Goal: Answer question/provide support: Share knowledge or assist other users

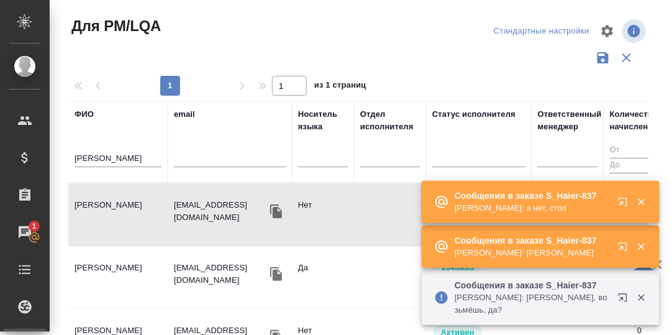
click at [624, 209] on button "button" at bounding box center [626, 204] width 30 height 30
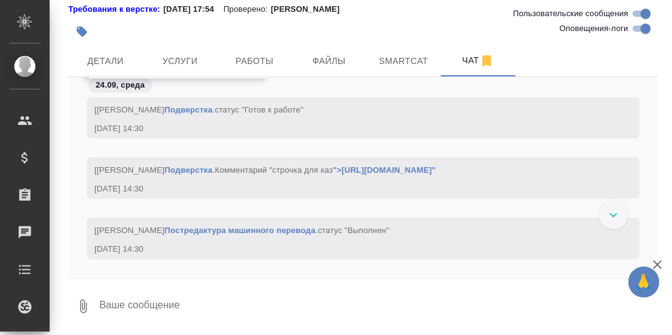
scroll to position [46288, 0]
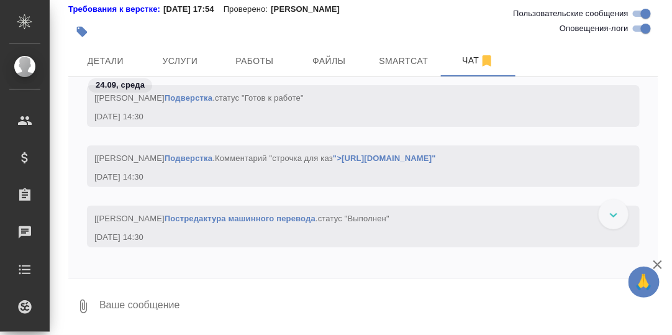
click at [333, 163] on link "">https://drive.awatera.com/s/Fbrfw5XjSjXE7Tt"" at bounding box center [384, 157] width 103 height 9
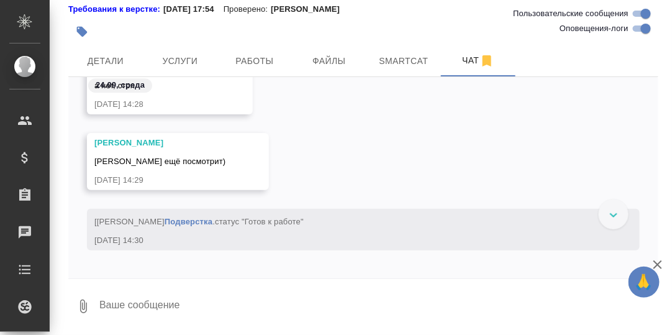
scroll to position [45701, 0]
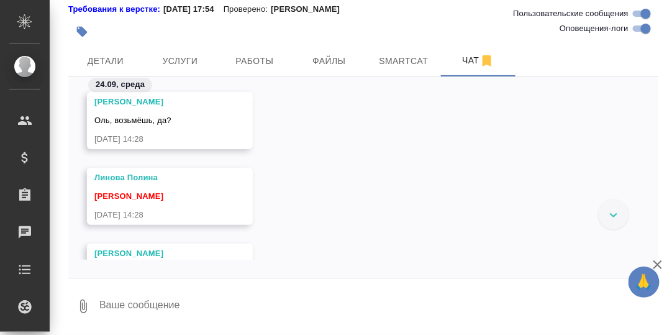
click at [242, 316] on textarea at bounding box center [378, 306] width 560 height 42
type textarea "Смотрю"
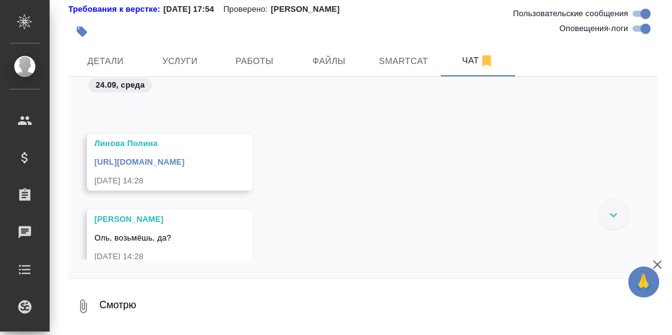
scroll to position [45416, 0]
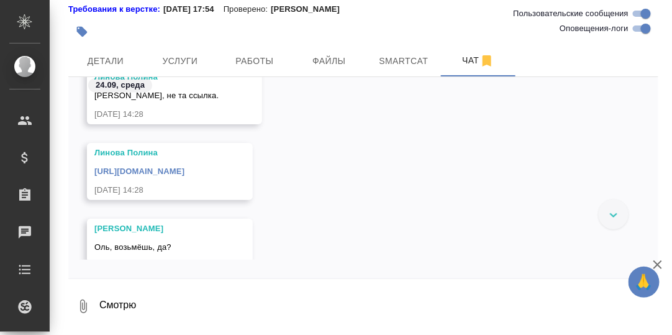
click at [184, 173] on link "[URL][DOMAIN_NAME]" at bounding box center [139, 170] width 90 height 9
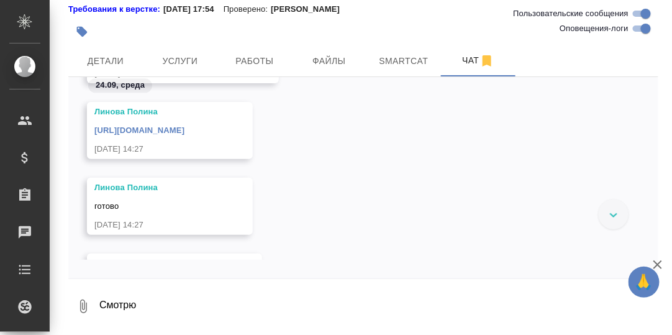
scroll to position [44733, 0]
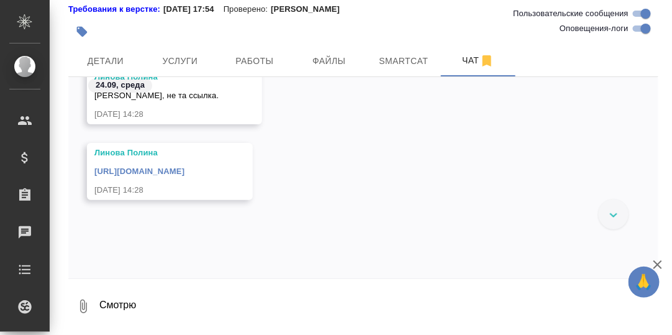
click at [184, 173] on link "[URL][DOMAIN_NAME]" at bounding box center [139, 170] width 90 height 9
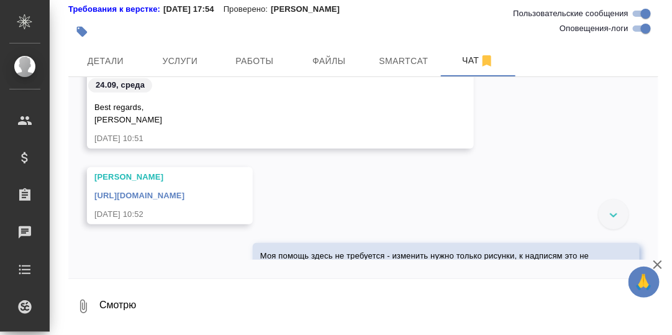
scroll to position [42802, 0]
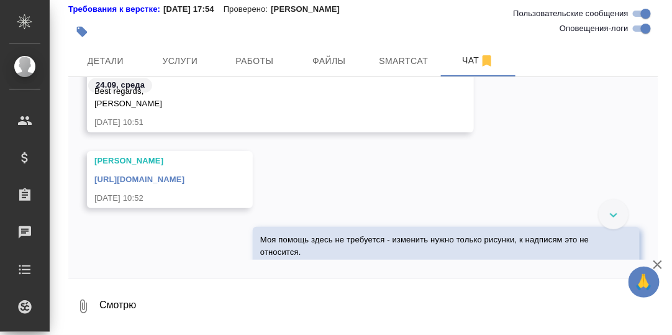
click at [184, 181] on link "https://drive.awatera.com/s/nAQ9LSb5f3ygeGp" at bounding box center [139, 179] width 90 height 9
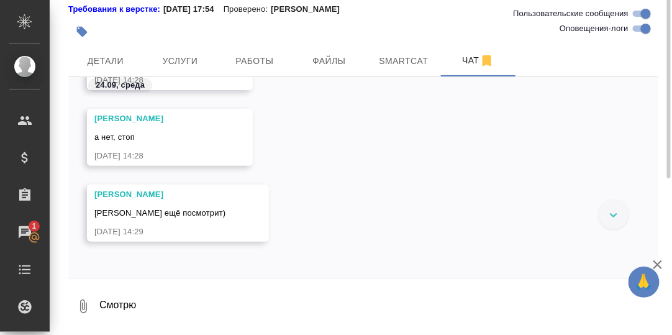
scroll to position [0, 0]
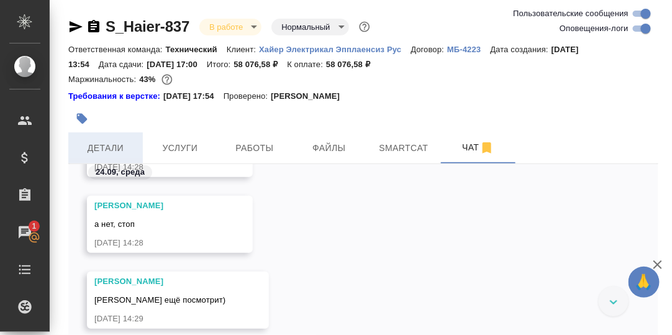
click at [117, 151] on span "Детали" at bounding box center [106, 148] width 60 height 16
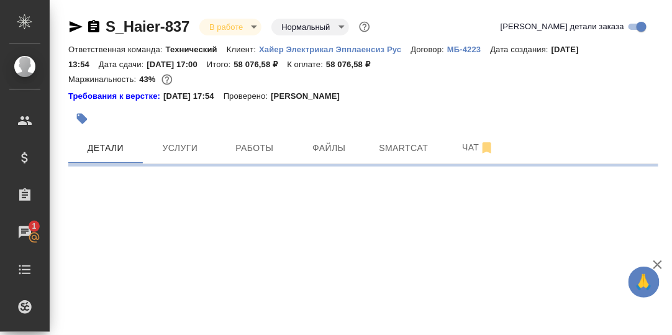
select select "RU"
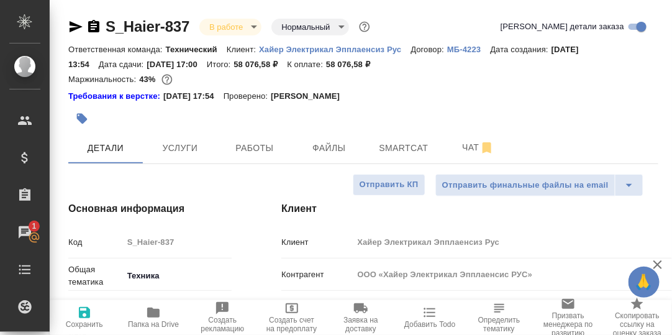
type textarea "x"
drag, startPoint x: 153, startPoint y: 309, endPoint x: 187, endPoint y: 286, distance: 41.2
click at [153, 309] on icon "button" at bounding box center [153, 312] width 12 height 10
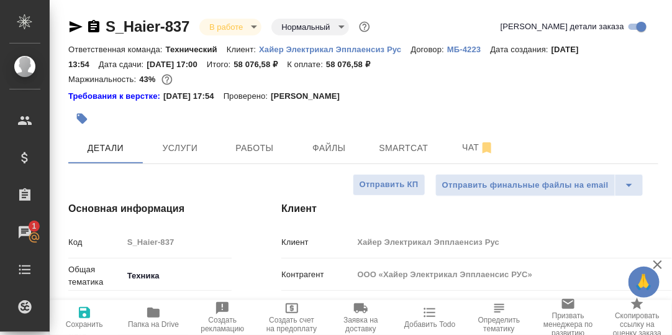
type textarea "x"
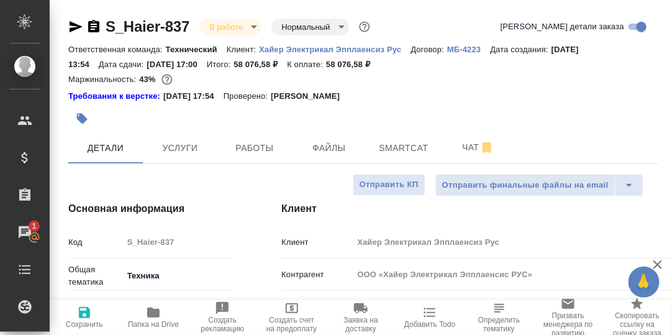
type textarea "x"
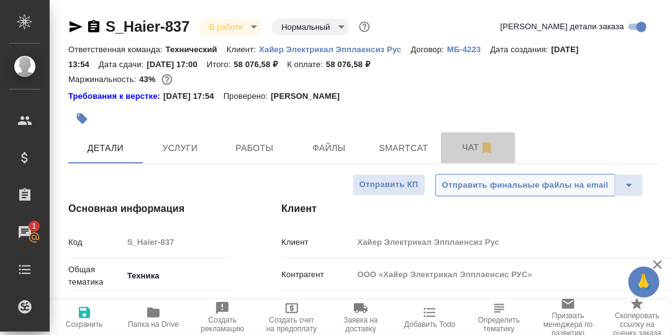
drag, startPoint x: 468, startPoint y: 147, endPoint x: 449, endPoint y: 184, distance: 41.7
click at [467, 147] on span "Чат" at bounding box center [478, 148] width 60 height 16
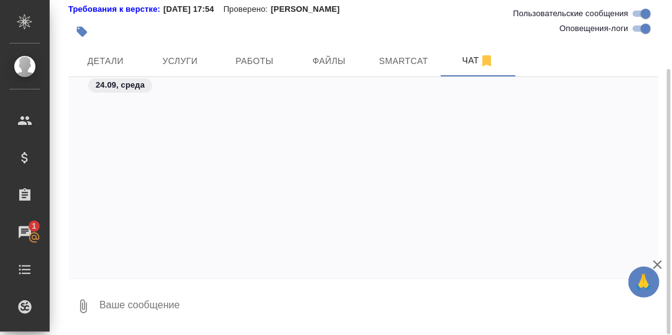
scroll to position [47124, 0]
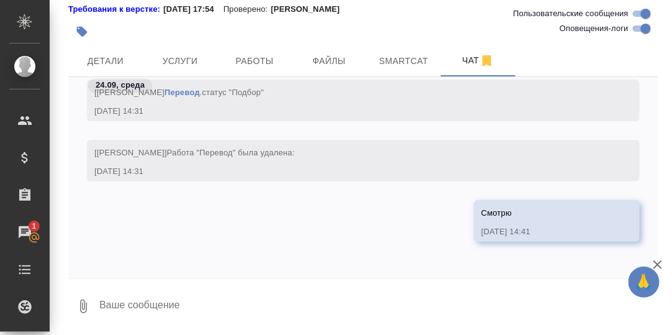
click at [236, 312] on textarea at bounding box center [378, 306] width 560 height 42
paste textarea "https://drive.awatera.com/apps/files/files?dir=/Shares/%D0%A5%D0%B0%D0%B9%D0%B5…"
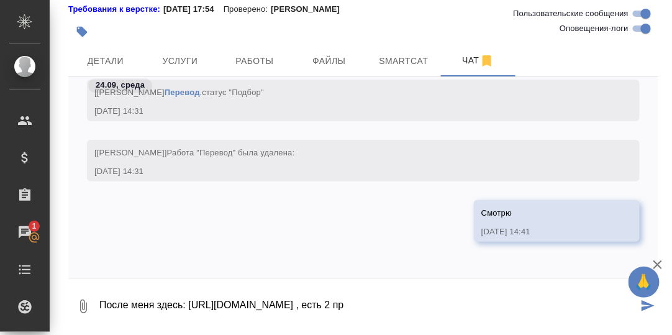
scroll to position [32, 0]
type textarea "После меня здесь: https://drive.awatera.com/apps/files/files?dir=/Shares/%D0%A5…"
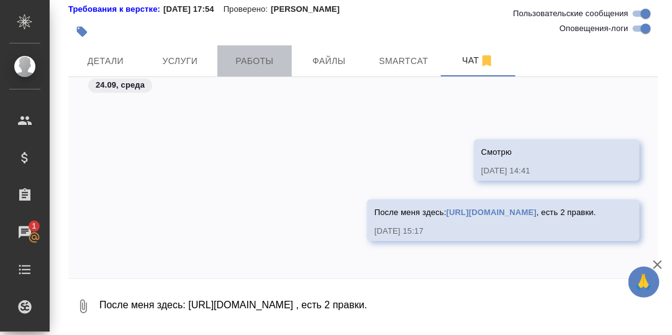
click at [245, 62] on span "Работы" at bounding box center [255, 61] width 60 height 16
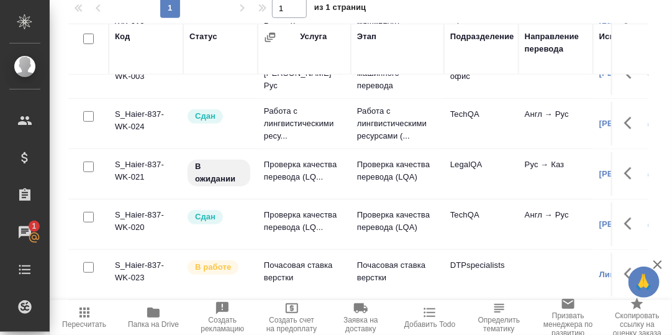
scroll to position [124, 0]
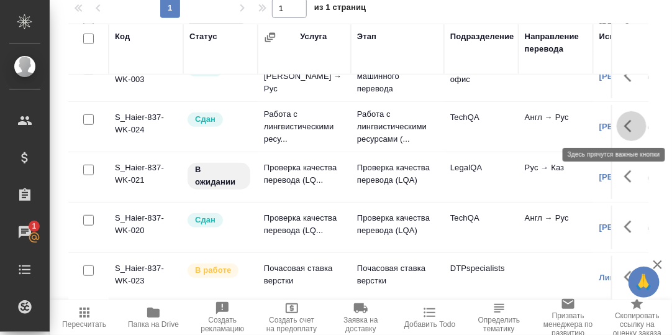
click at [624, 127] on icon "button" at bounding box center [627, 126] width 7 height 12
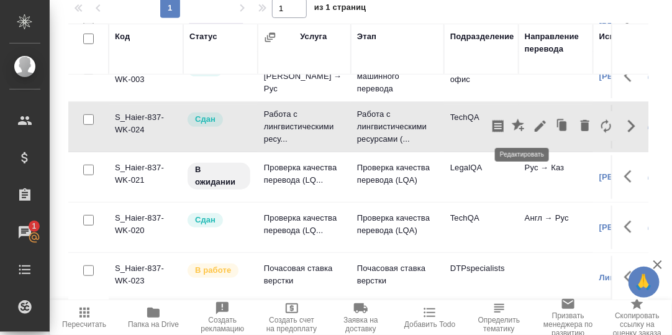
click at [533, 124] on icon "button" at bounding box center [540, 126] width 15 height 15
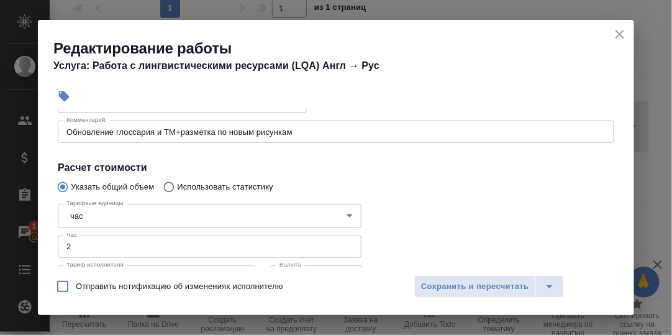
scroll to position [248, 0]
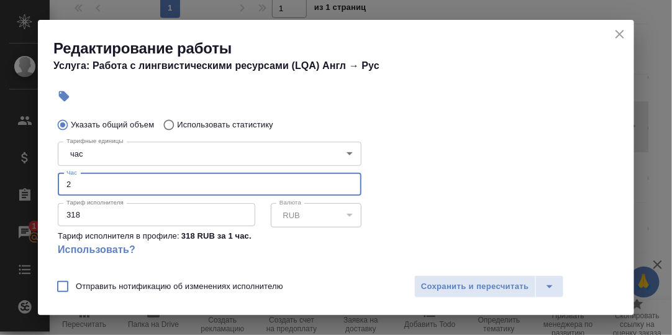
click at [111, 186] on input "2" at bounding box center [210, 184] width 304 height 22
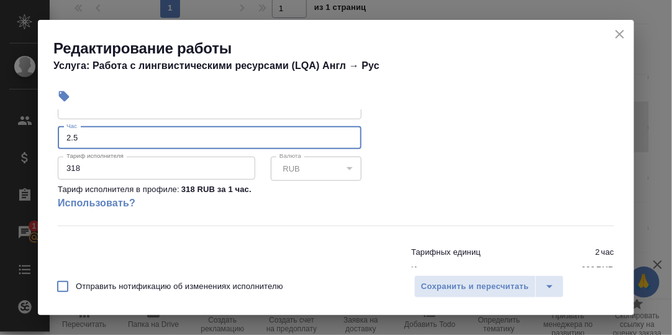
scroll to position [310, 0]
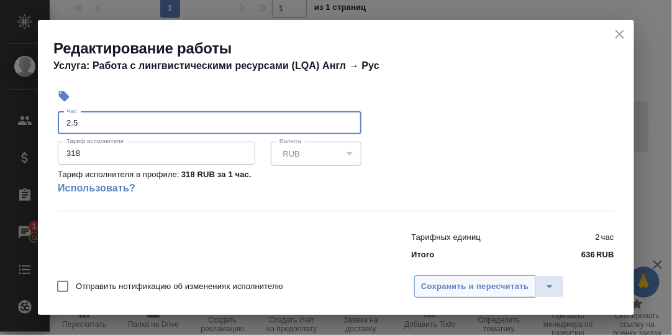
type input "2.5"
click at [475, 289] on span "Сохранить и пересчитать" at bounding box center [475, 287] width 108 height 14
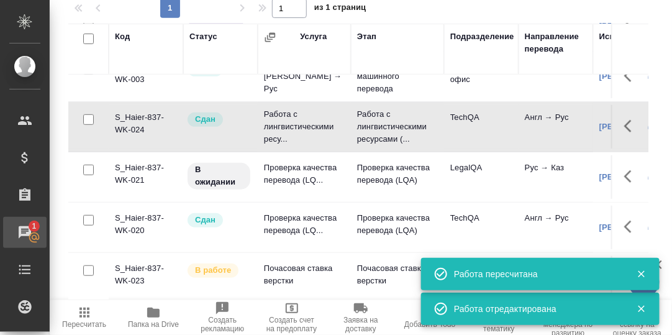
click at [25, 227] on div "Чаты" at bounding box center [9, 232] width 31 height 19
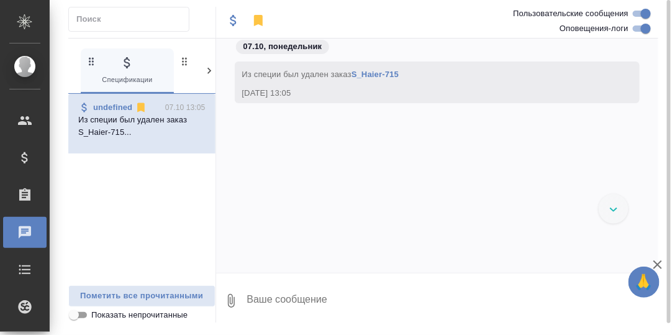
click at [208, 68] on icon at bounding box center [209, 71] width 4 height 6
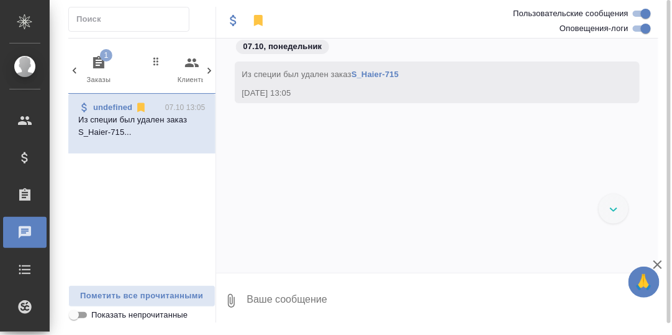
click at [98, 64] on icon "button" at bounding box center [98, 62] width 11 height 12
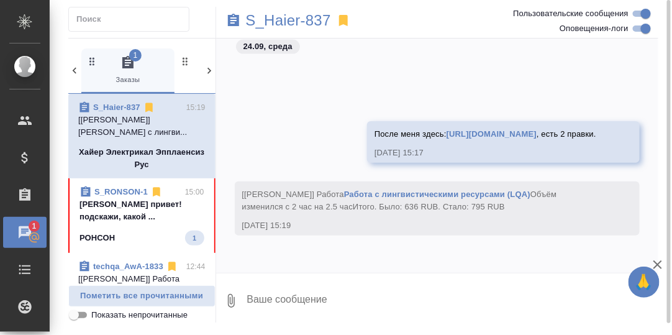
scroll to position [6, 0]
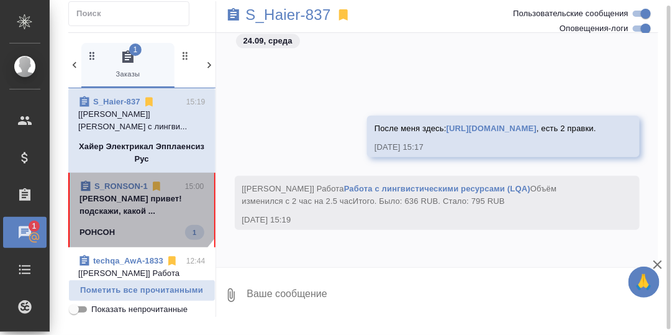
drag, startPoint x: 138, startPoint y: 183, endPoint x: 146, endPoint y: 185, distance: 8.3
click at [138, 184] on link "S_RONSON-1" at bounding box center [120, 185] width 53 height 9
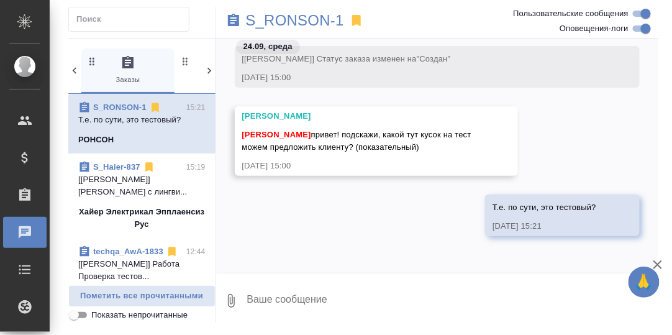
scroll to position [0, 0]
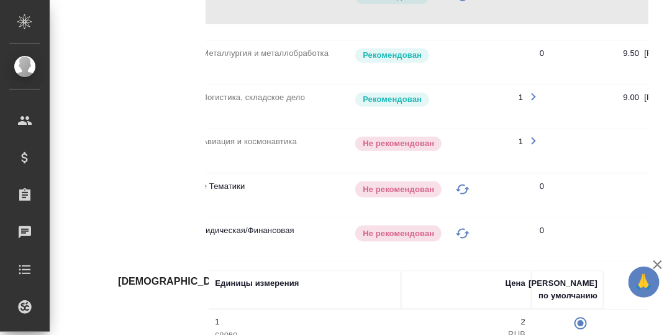
scroll to position [0, 59]
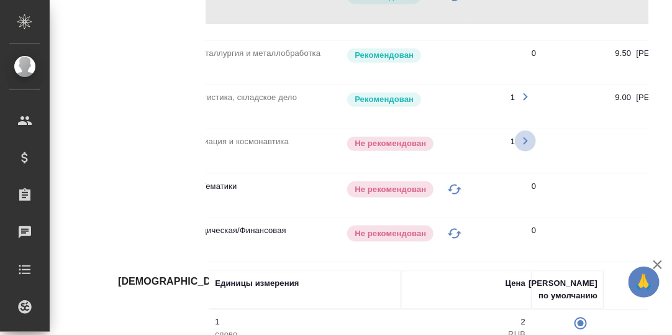
click at [524, 137] on icon "button" at bounding box center [526, 140] width 4 height 7
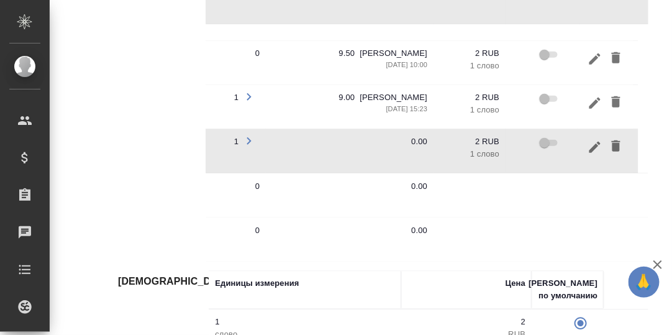
scroll to position [0, 343]
click at [588, 142] on icon "button" at bounding box center [595, 146] width 15 height 15
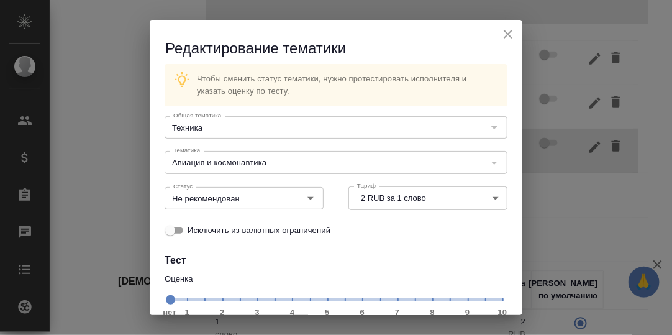
scroll to position [111, 0]
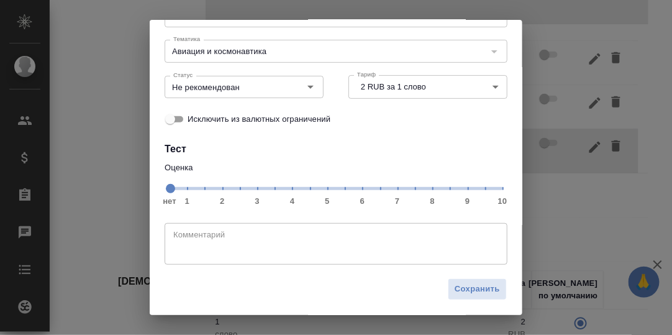
click at [444, 191] on span "нет 1 2 3 4 5 6 7 8 9 10" at bounding box center [336, 187] width 333 height 17
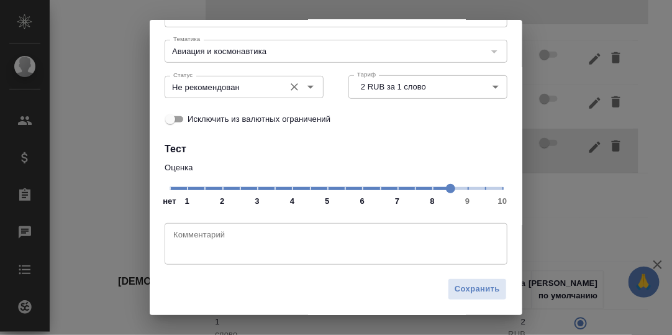
click at [304, 84] on icon "Open" at bounding box center [310, 87] width 15 height 15
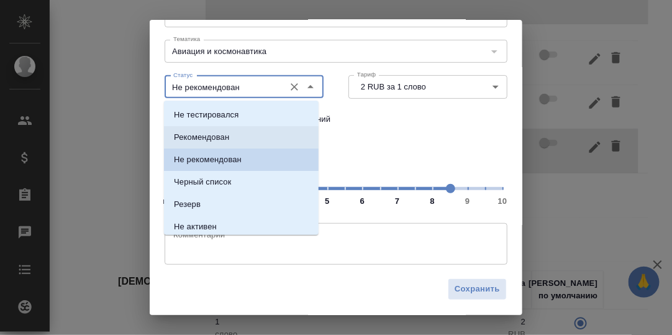
drag, startPoint x: 234, startPoint y: 133, endPoint x: 245, endPoint y: 136, distance: 11.6
click at [238, 134] on li "Рекомендован" at bounding box center [241, 137] width 155 height 22
type input "Рекомендован"
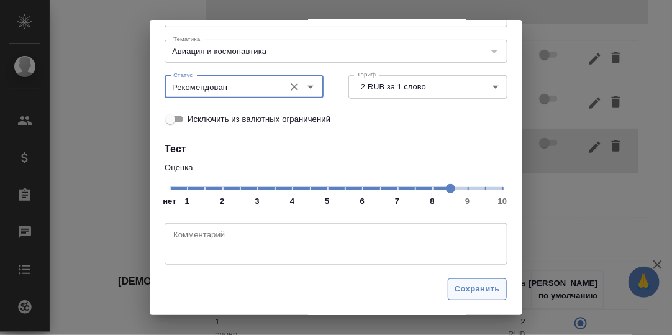
click at [460, 286] on span "Сохранить" at bounding box center [477, 289] width 45 height 14
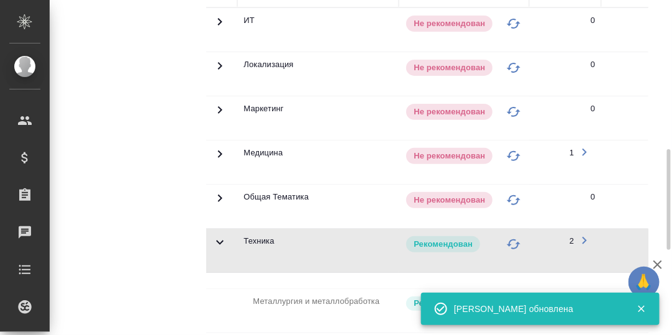
scroll to position [248, 0]
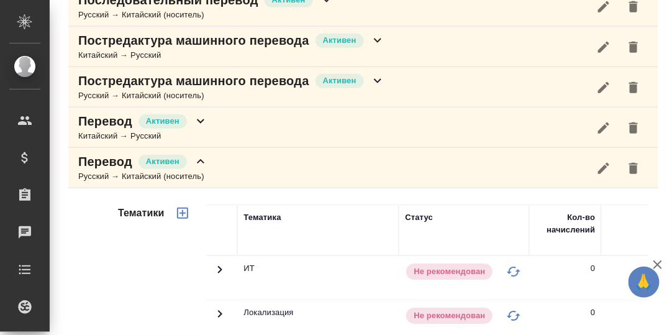
click at [202, 159] on icon at bounding box center [200, 161] width 15 height 15
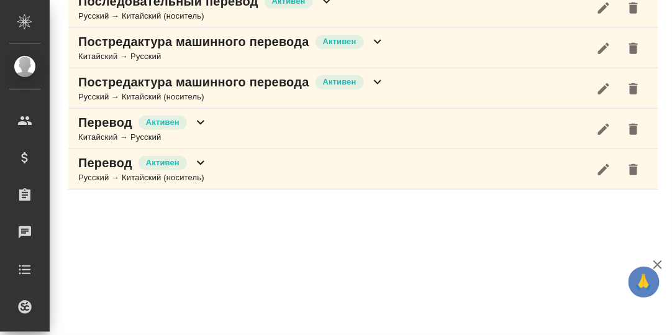
scroll to position [0, 0]
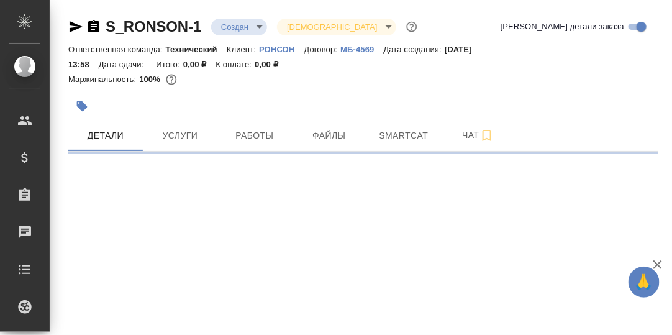
select select "RU"
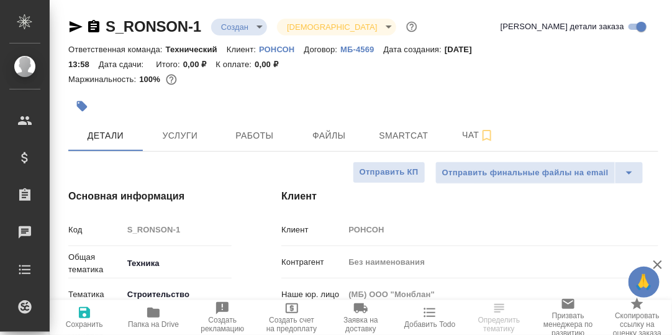
type textarea "x"
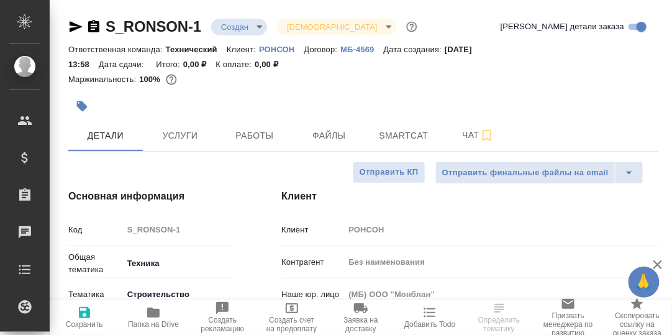
type textarea "x"
click at [473, 137] on span "Чат" at bounding box center [478, 135] width 60 height 16
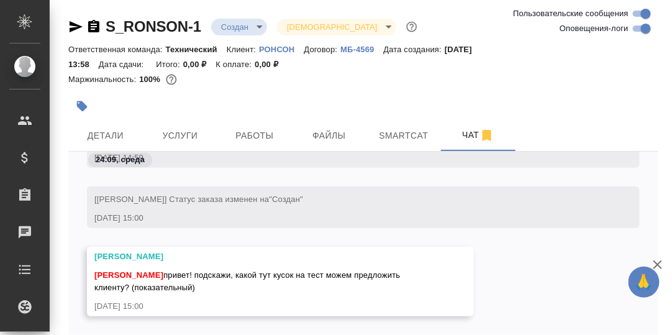
scroll to position [61, 0]
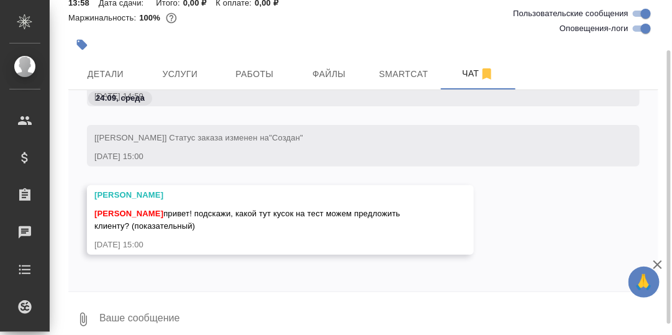
click at [183, 317] on textarea at bounding box center [378, 319] width 560 height 42
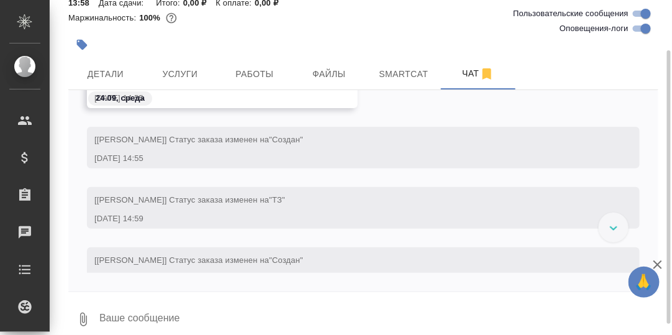
scroll to position [1371, 0]
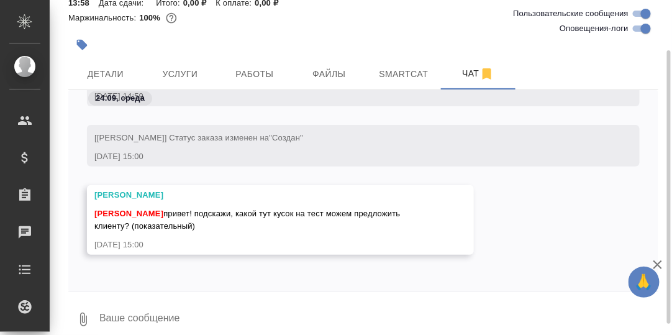
click at [180, 317] on textarea at bounding box center [378, 319] width 560 height 42
type textarea "Т.е. по сути, это тестовый?"
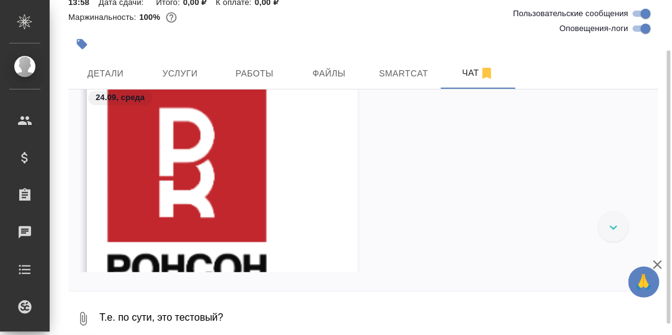
scroll to position [0, 0]
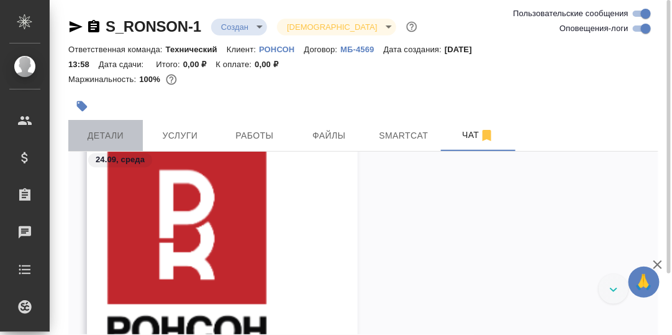
click at [113, 136] on span "Детали" at bounding box center [106, 136] width 60 height 16
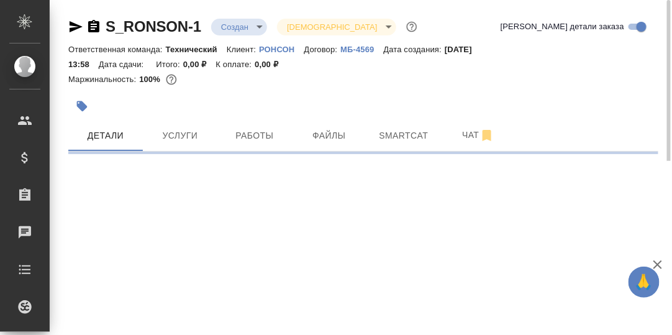
select select "RU"
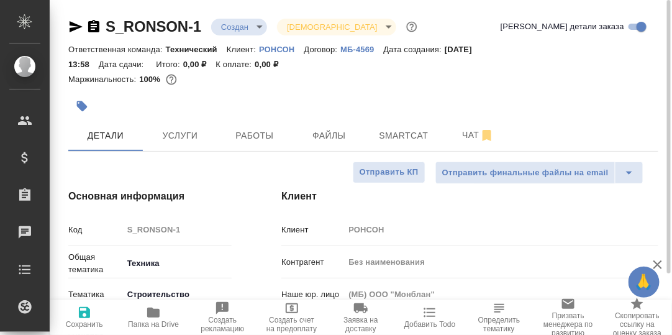
type textarea "x"
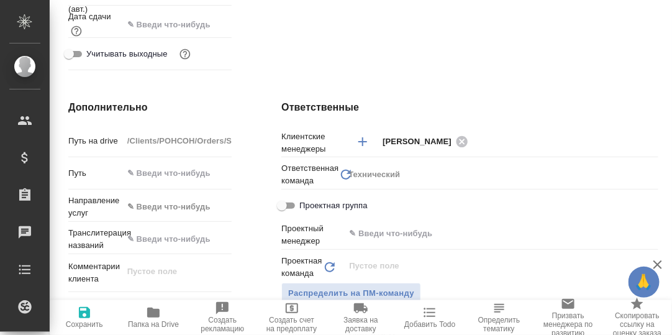
scroll to position [682, 0]
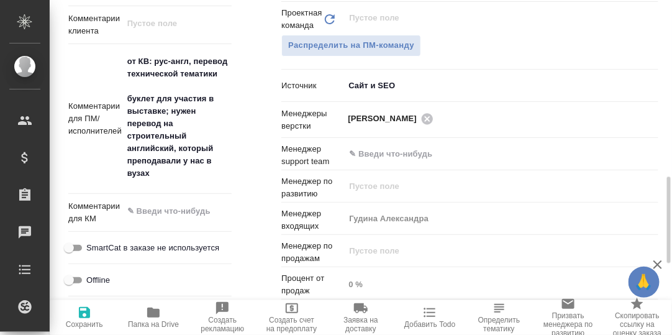
type textarea "x"
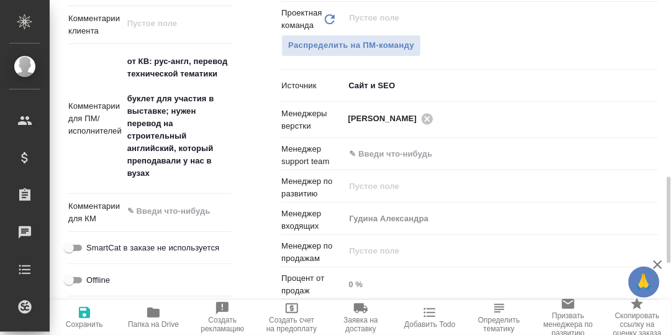
type textarea "x"
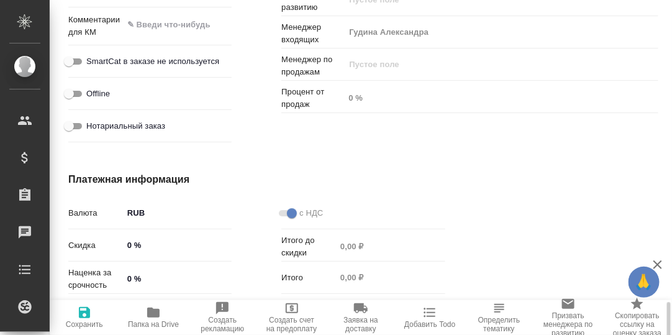
scroll to position [930, 0]
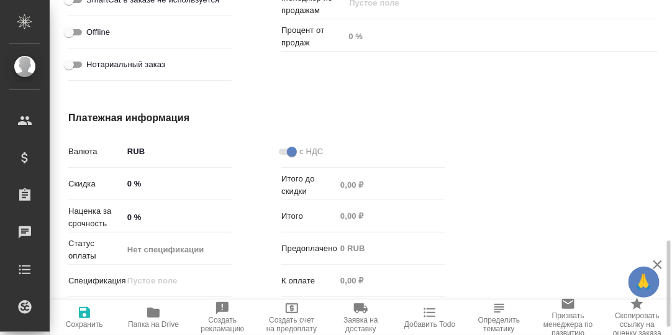
click at [150, 311] on icon "button" at bounding box center [153, 312] width 12 height 10
type textarea "x"
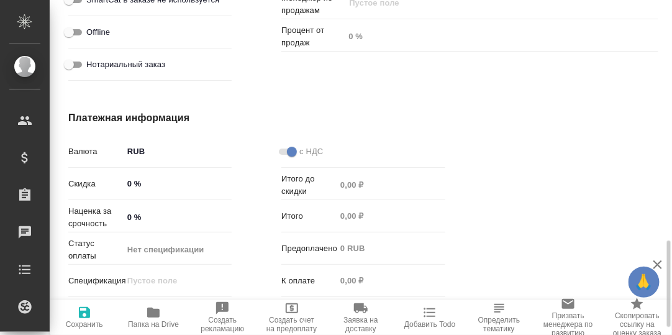
type textarea "x"
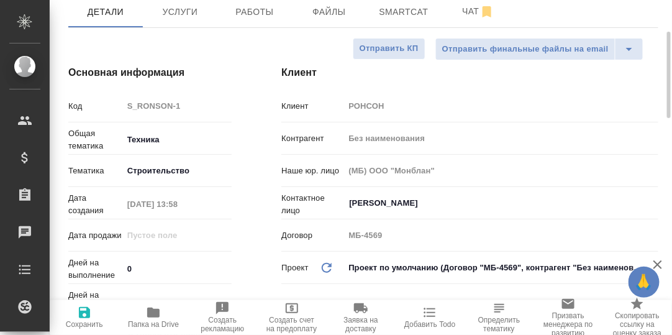
scroll to position [0, 0]
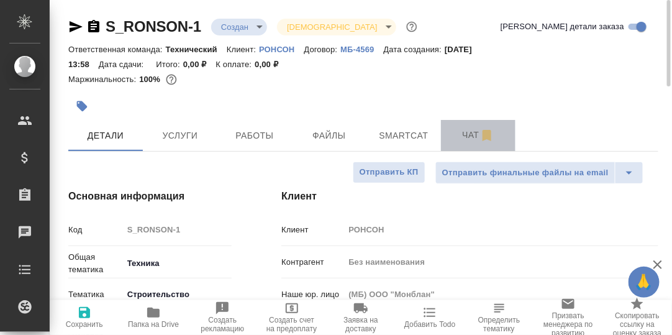
click at [470, 135] on span "Чат" at bounding box center [478, 135] width 60 height 16
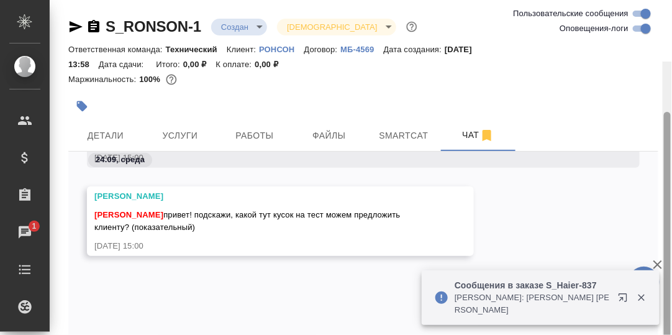
scroll to position [75, 0]
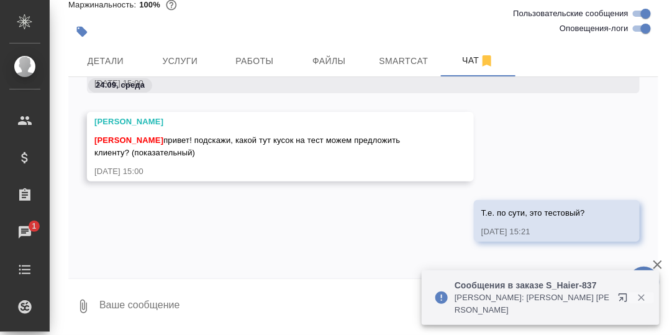
click at [639, 294] on icon "button" at bounding box center [641, 297] width 11 height 11
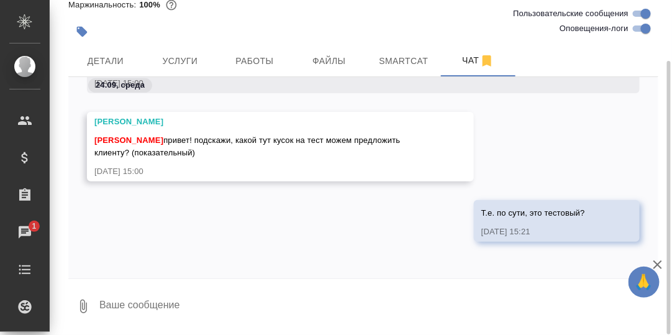
drag, startPoint x: 172, startPoint y: 303, endPoint x: 181, endPoint y: 302, distance: 9.4
click at [174, 304] on textarea at bounding box center [378, 306] width 560 height 42
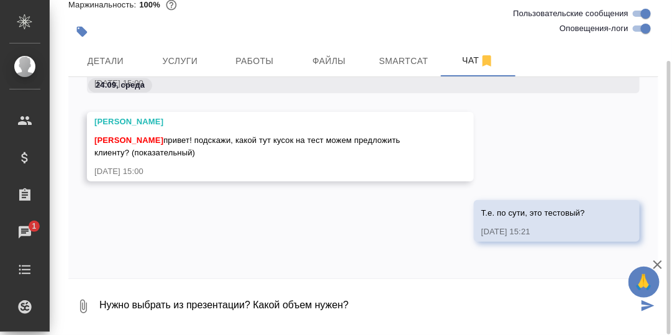
type textarea "Нужно выбрать из презентации? Какой объем нужен?"
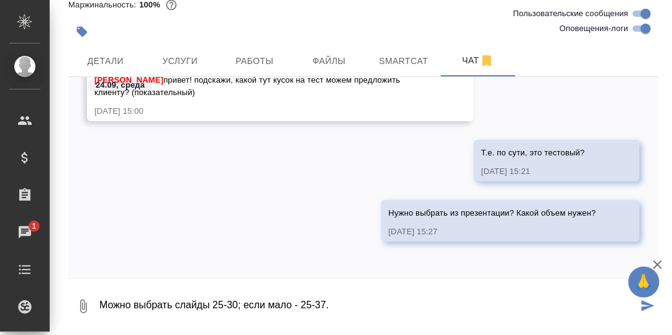
type textarea "Можно выбрать слайды 25-30; если мало - 25-37."
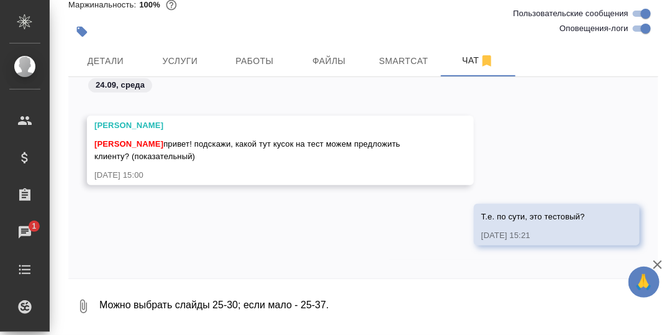
scroll to position [1507, 0]
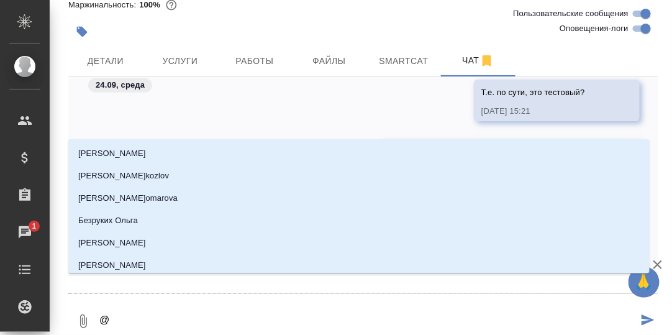
type textarea "@Н"
type input "Н"
type textarea "@Ни"
type input "Ни"
type textarea "@Ник"
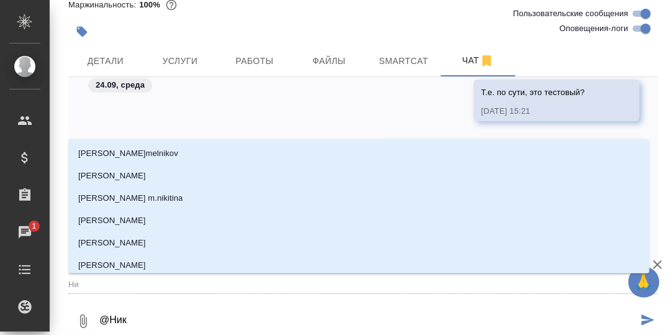
type input "Ник"
type textarea "@Ники"
type input "Ники"
type textarea "@Никиф"
type input "Никиф"
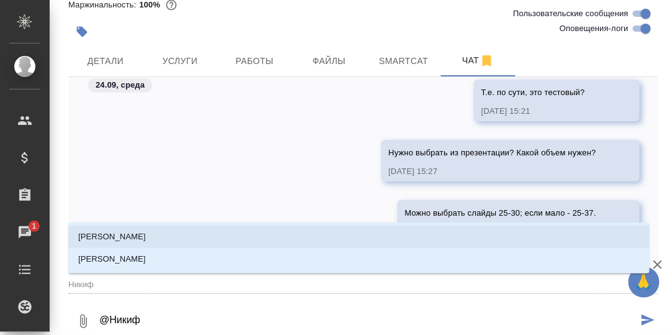
click at [146, 235] on p "Никифорова Валерия" at bounding box center [112, 236] width 68 height 12
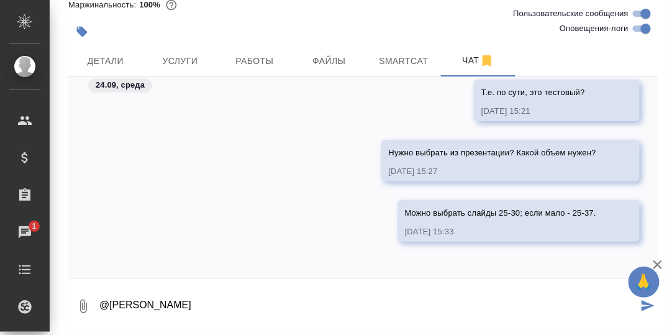
type textarea "@Никифорова Валерия"
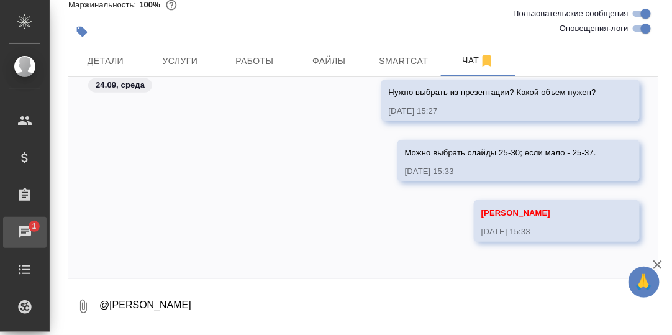
click at [23, 225] on div "Чаты" at bounding box center [9, 232] width 31 height 19
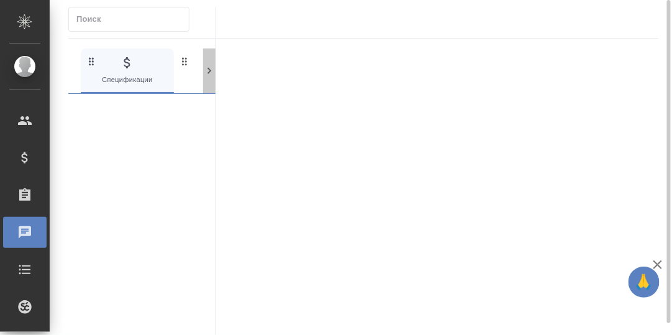
click at [207, 70] on icon at bounding box center [209, 71] width 12 height 12
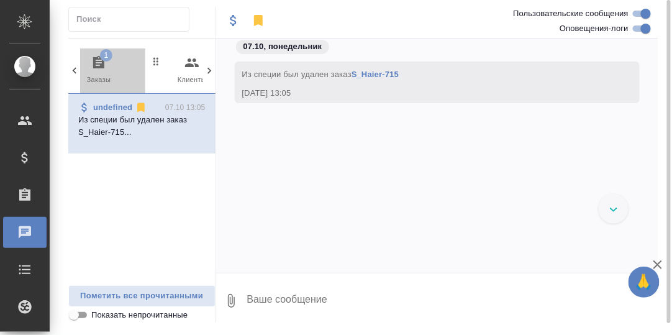
drag, startPoint x: 100, startPoint y: 57, endPoint x: 144, endPoint y: 68, distance: 45.3
click at [100, 57] on span "1" at bounding box center [106, 55] width 12 height 12
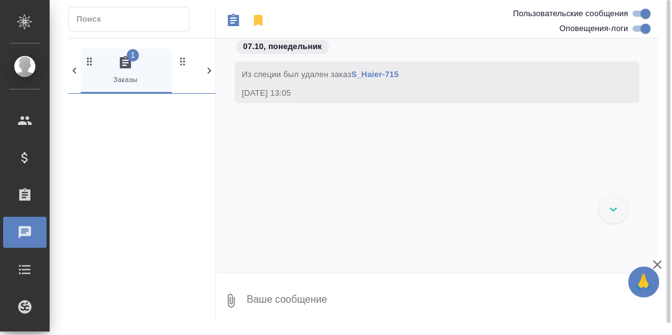
scroll to position [0, 93]
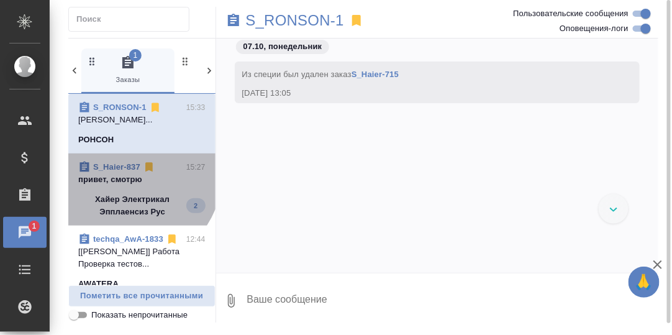
click at [124, 171] on link "S_Haier-837" at bounding box center [116, 166] width 47 height 9
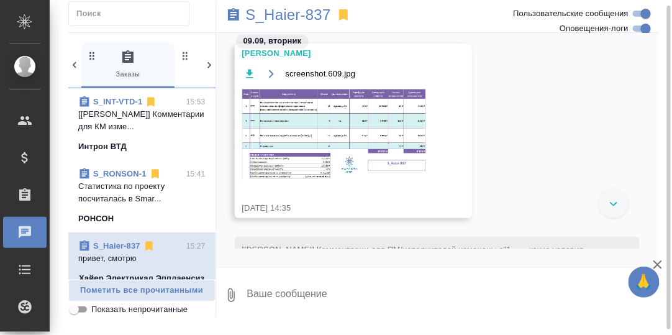
scroll to position [870, 0]
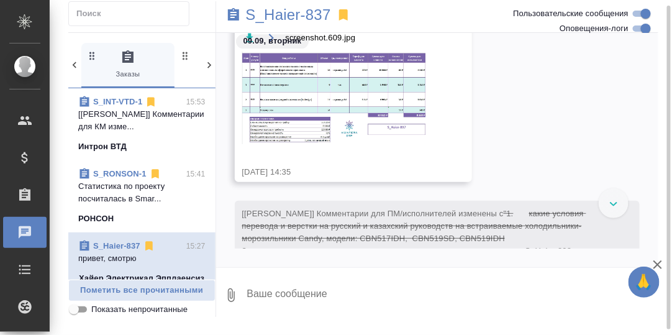
click at [613, 202] on icon at bounding box center [614, 204] width 8 height 4
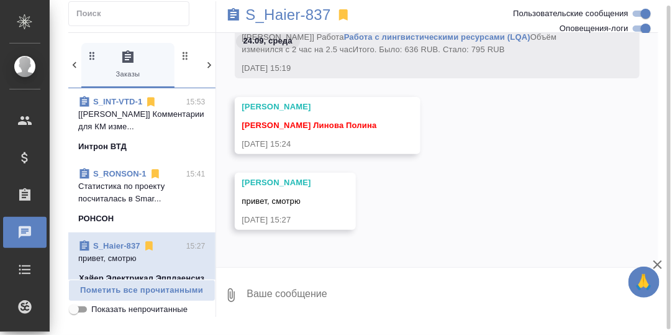
scroll to position [20733, 0]
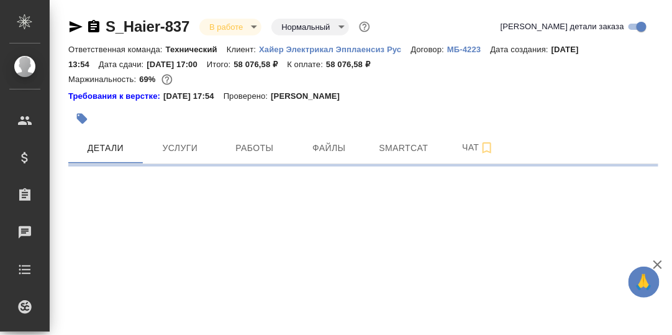
select select "RU"
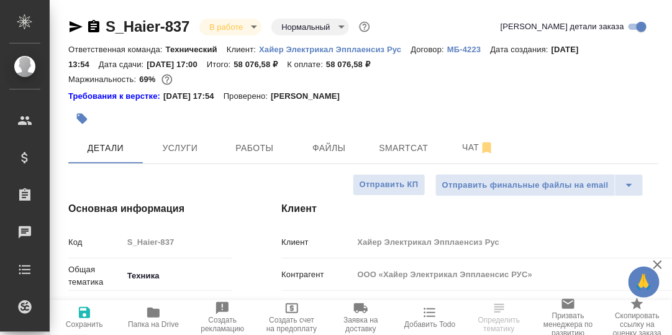
type textarea "x"
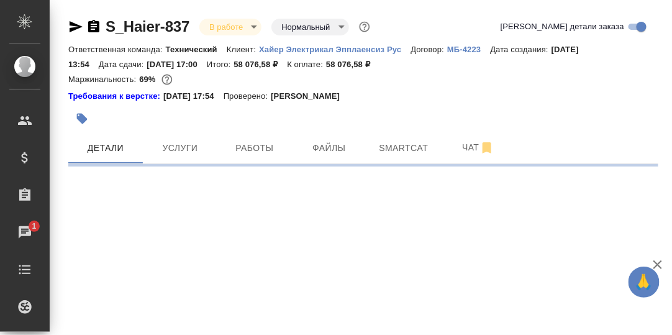
select select "RU"
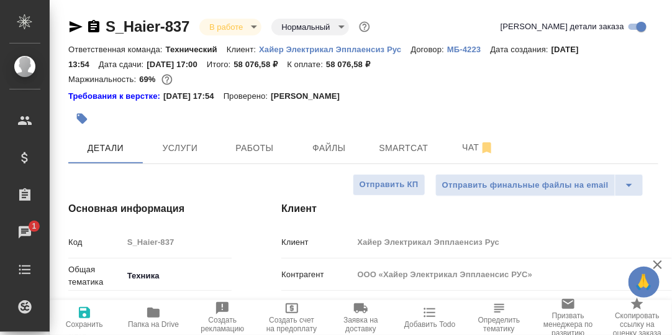
type textarea "x"
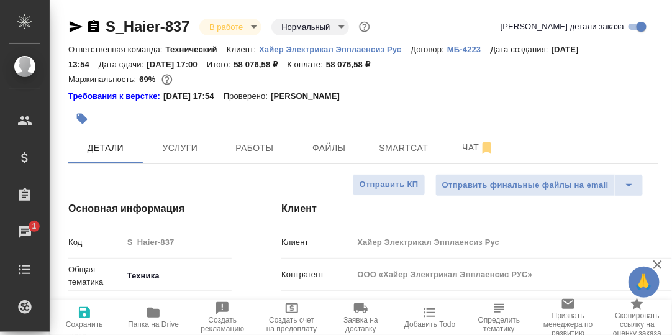
type textarea "x"
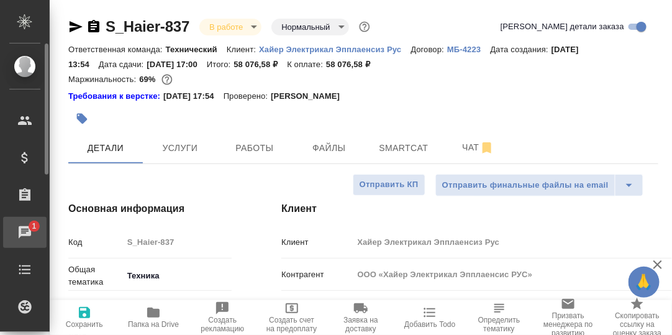
type textarea "x"
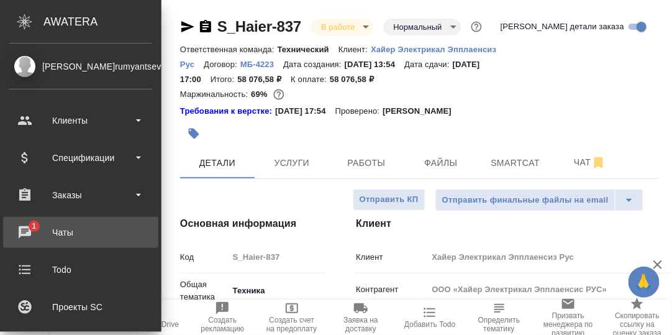
type textarea "x"
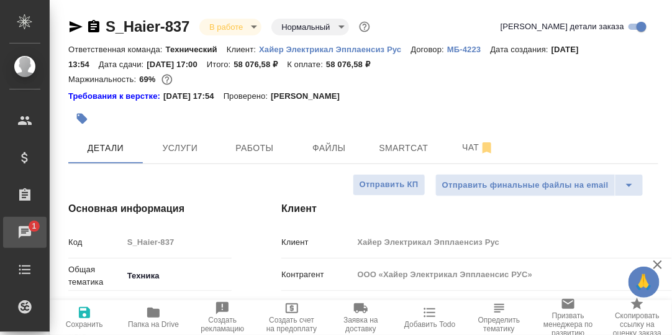
click at [25, 229] on div "Чаты" at bounding box center [9, 232] width 31 height 19
type textarea "x"
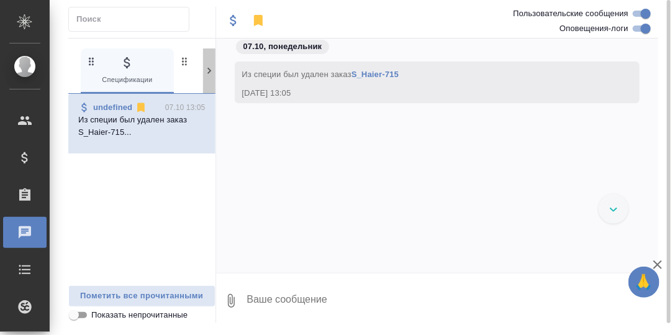
click at [207, 71] on icon at bounding box center [209, 71] width 12 height 12
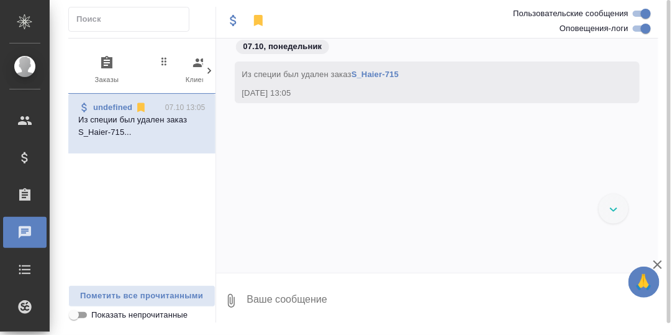
scroll to position [0, 122]
click at [206, 70] on icon at bounding box center [209, 71] width 12 height 12
click at [74, 71] on icon at bounding box center [74, 71] width 12 height 12
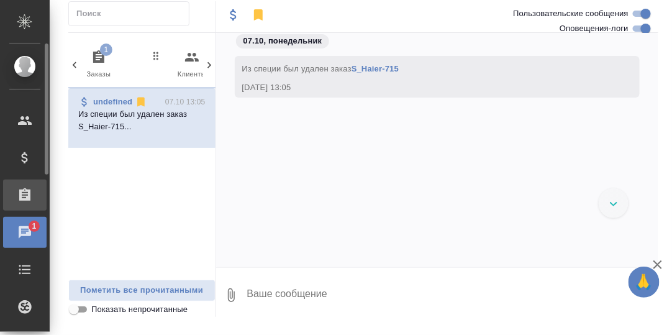
scroll to position [0, 0]
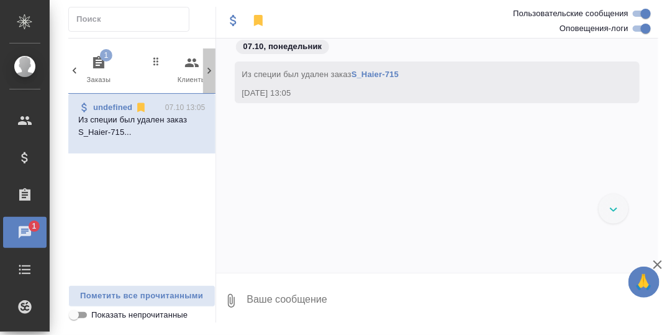
click at [210, 70] on icon at bounding box center [209, 71] width 4 height 6
click at [73, 71] on icon at bounding box center [74, 71] width 12 height 12
click at [99, 59] on icon "button" at bounding box center [98, 62] width 11 height 12
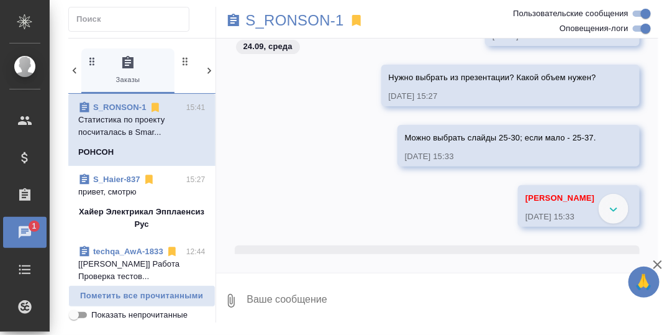
scroll to position [1078, 0]
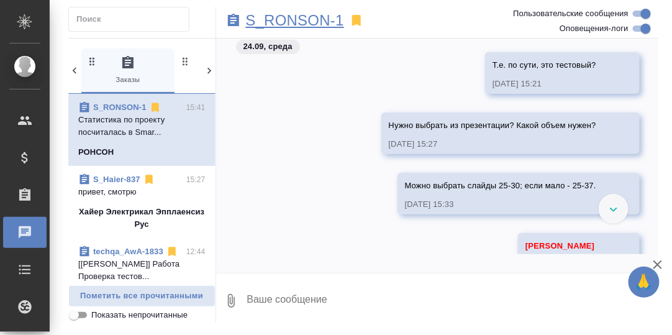
click at [316, 22] on p "S_RONSON-1" at bounding box center [295, 20] width 98 height 12
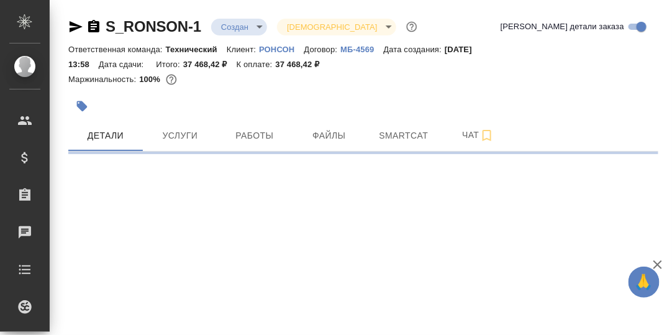
select select "RU"
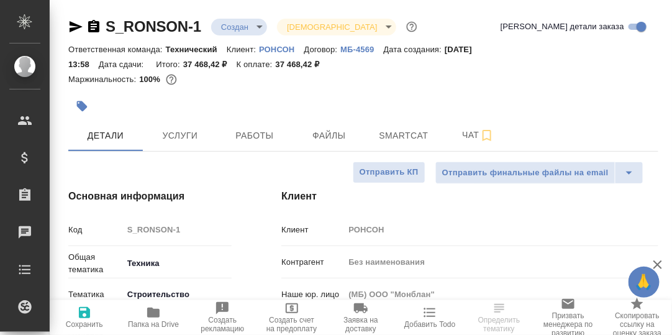
type textarea "x"
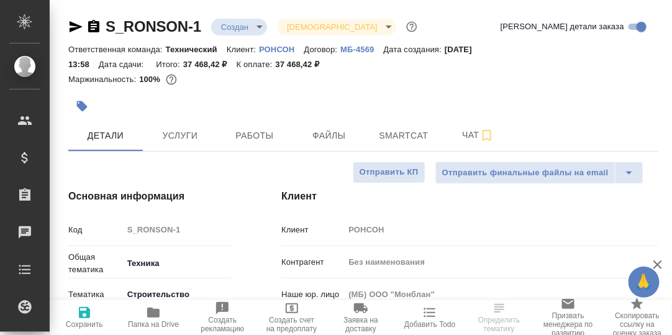
type textarea "x"
type input "Гудина Александра"
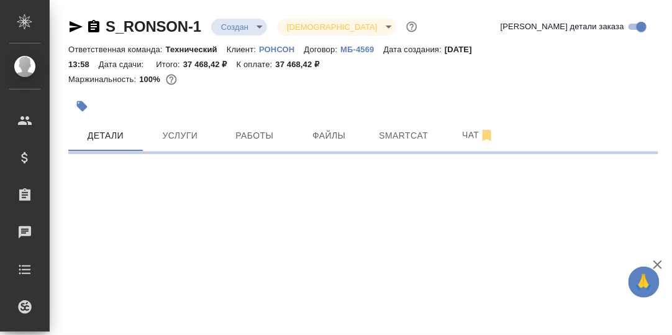
select select "RU"
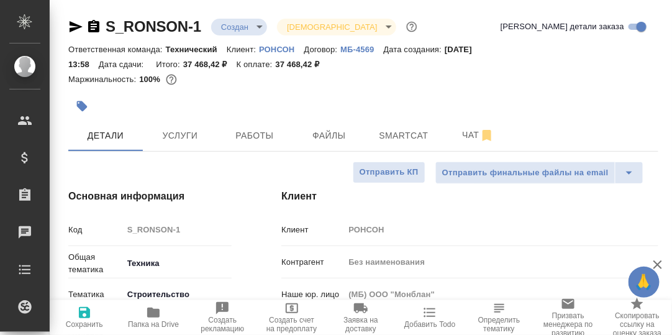
type textarea "x"
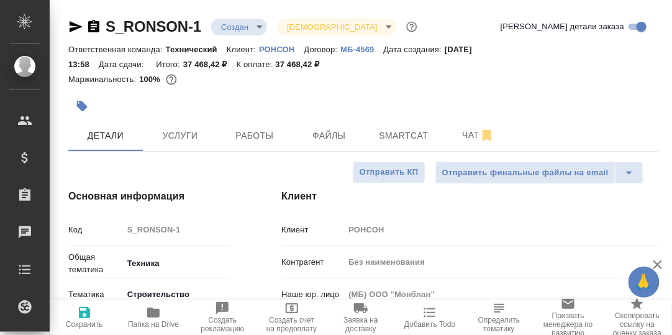
type textarea "x"
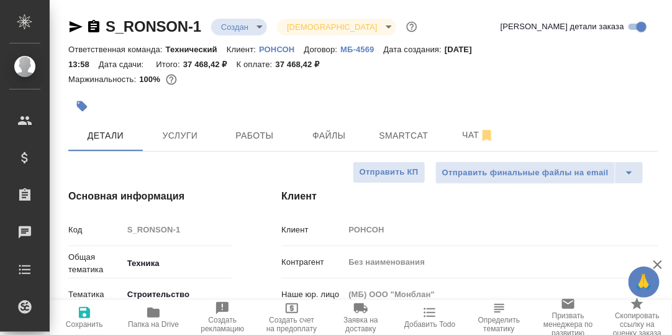
type textarea "x"
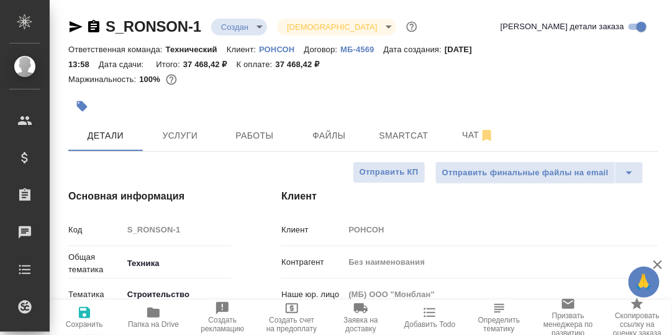
type textarea "x"
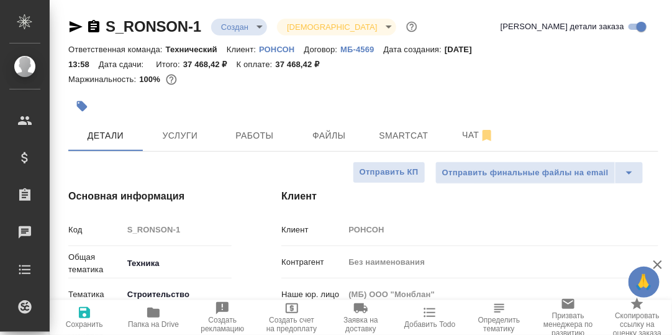
type textarea "x"
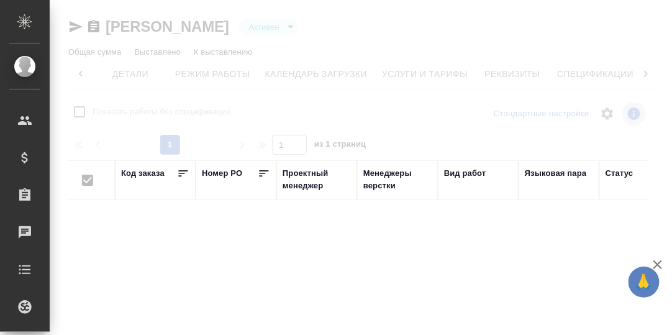
scroll to position [0, 81]
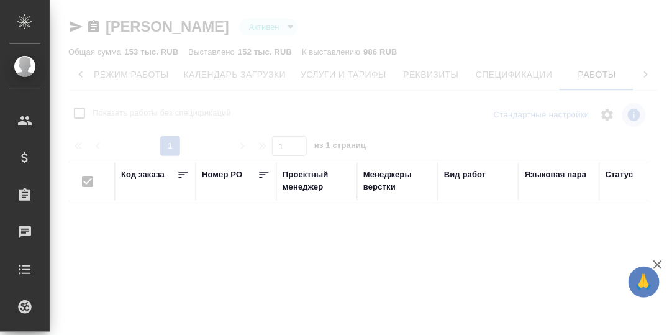
checkbox input "false"
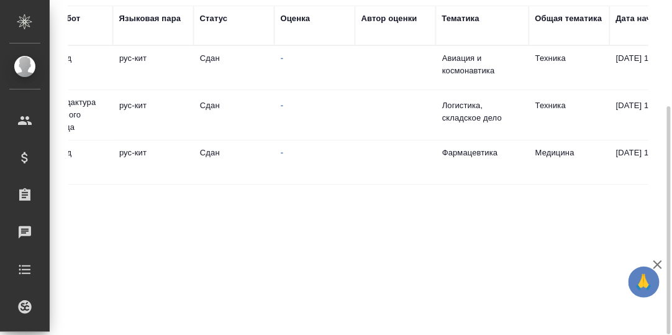
scroll to position [0, 0]
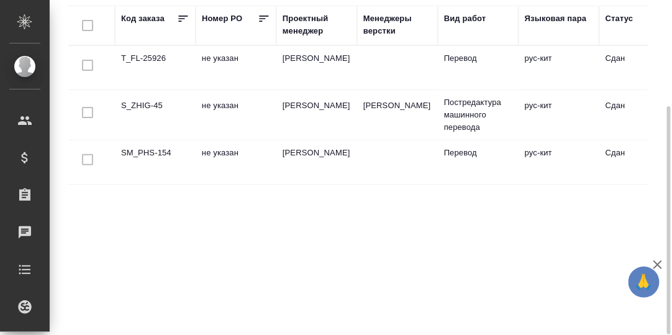
click at [148, 55] on td "T_FL-25926" at bounding box center [155, 67] width 81 height 43
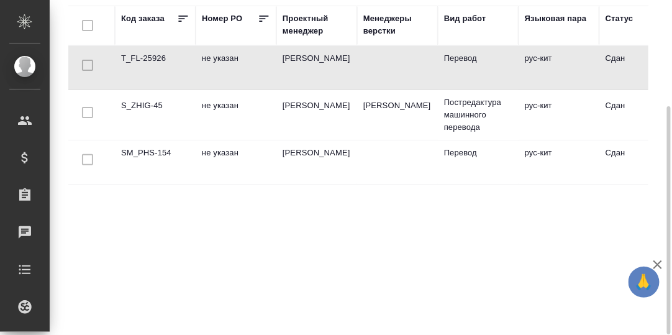
click at [148, 57] on td "T_FL-25926" at bounding box center [155, 67] width 81 height 43
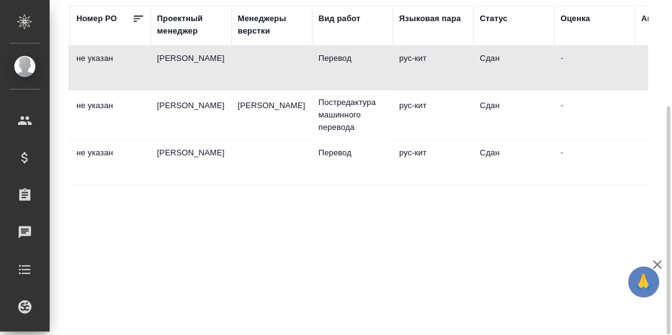
scroll to position [0, 125]
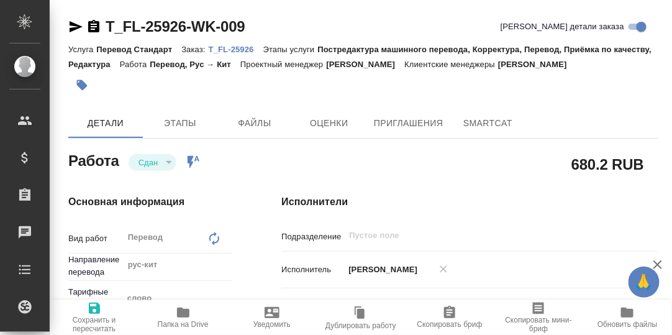
type textarea "x"
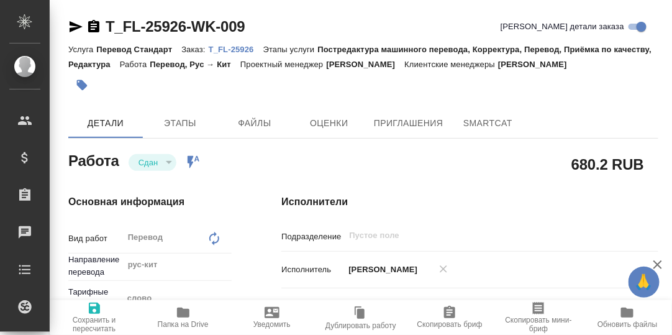
type textarea "x"
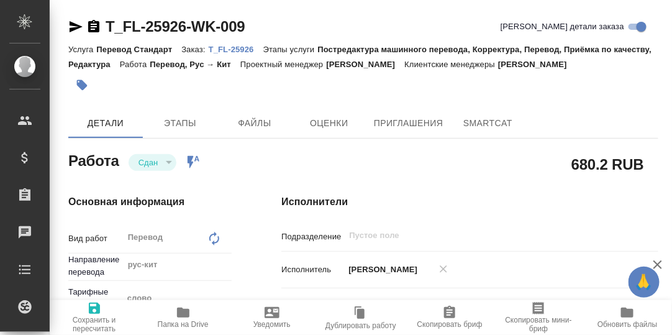
type textarea "x"
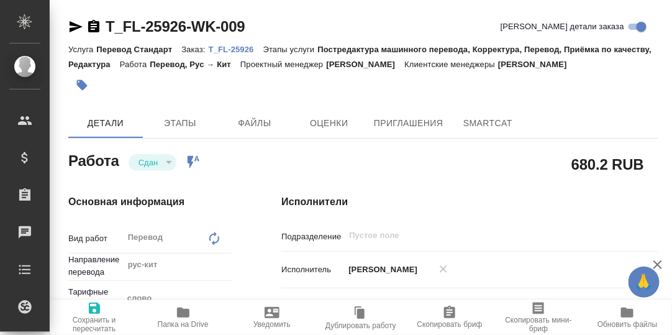
type textarea "x"
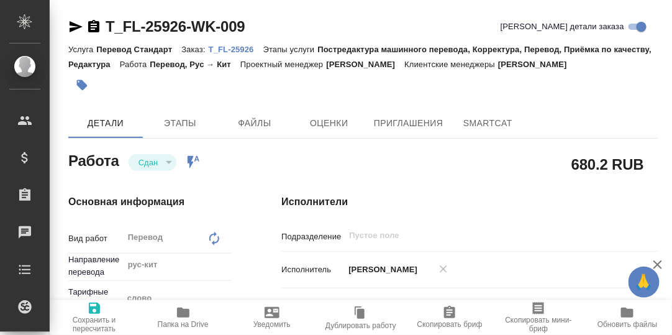
type textarea "x"
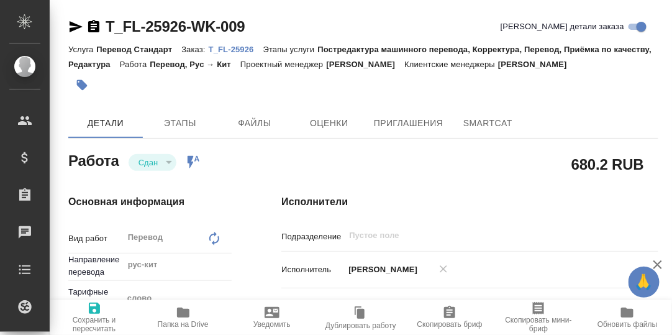
click at [230, 49] on p "T_FL-25926" at bounding box center [236, 49] width 55 height 9
type textarea "x"
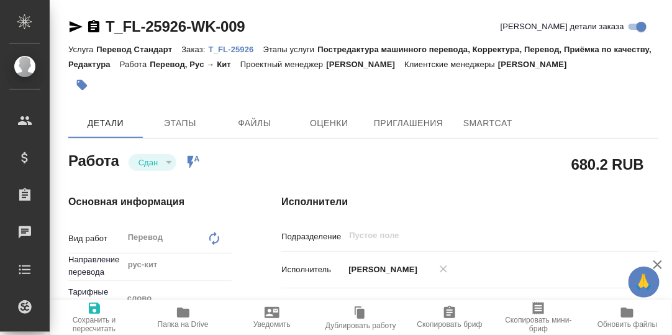
type textarea "x"
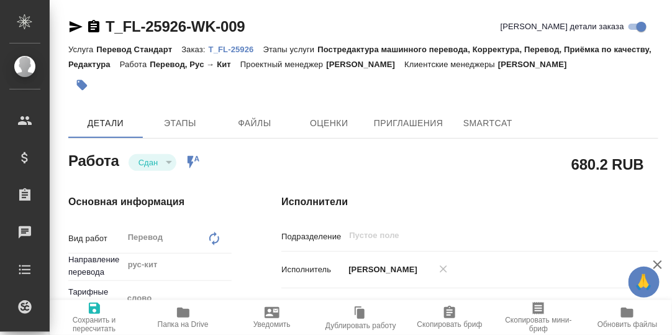
type textarea "x"
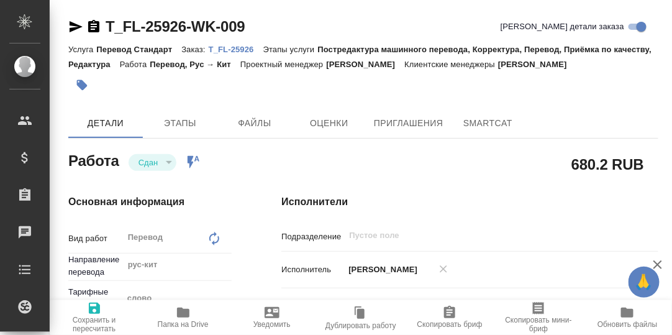
type textarea "x"
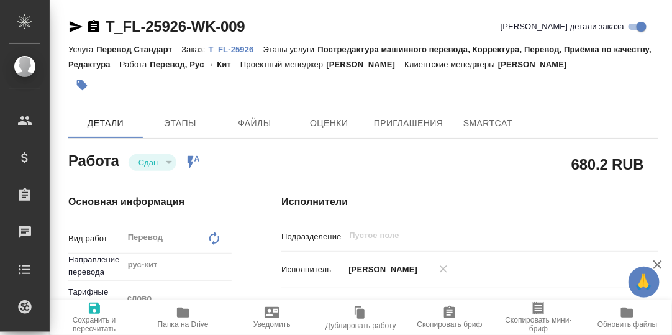
type textarea "x"
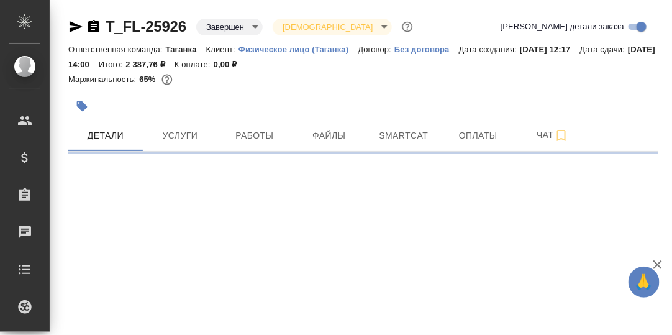
select select "RU"
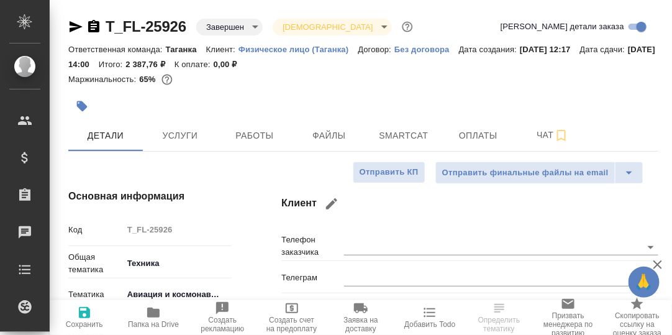
type textarea "x"
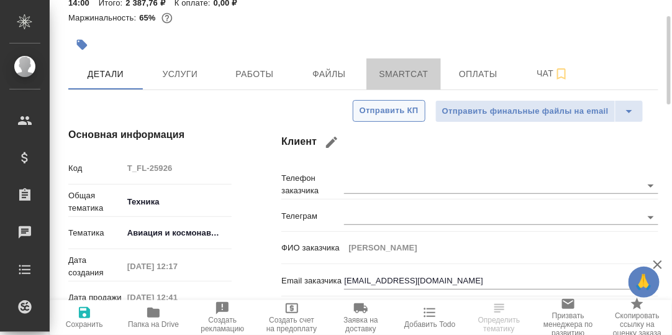
drag, startPoint x: 400, startPoint y: 70, endPoint x: 425, endPoint y: 111, distance: 47.7
click at [400, 70] on span "Smartcat" at bounding box center [404, 74] width 60 height 16
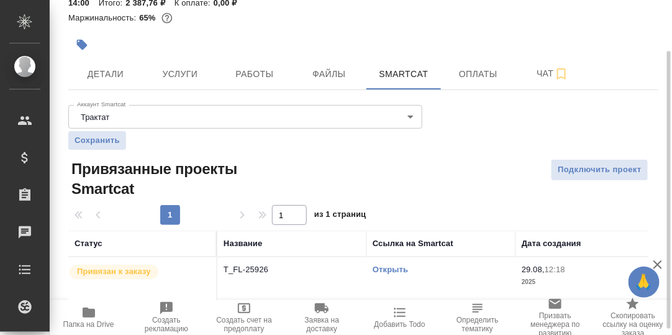
scroll to position [68, 0]
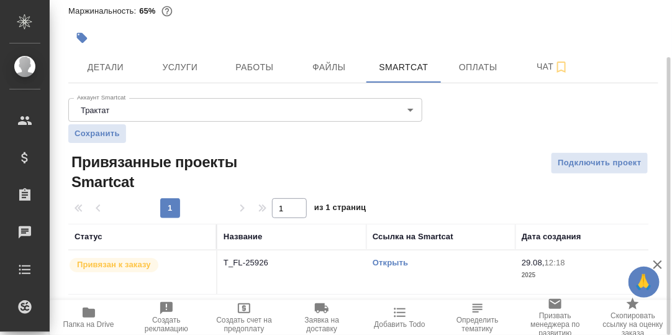
click at [393, 262] on link "Открыть" at bounding box center [390, 262] width 35 height 9
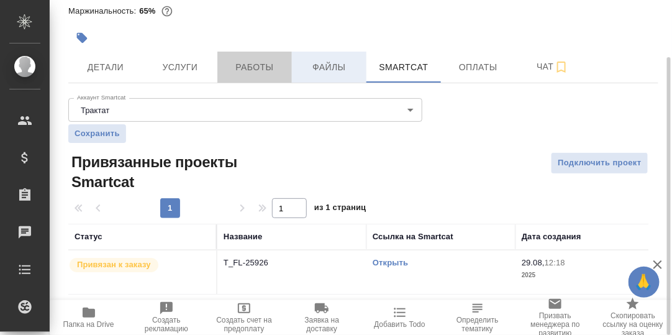
drag, startPoint x: 250, startPoint y: 70, endPoint x: 327, endPoint y: 81, distance: 78.5
click at [251, 70] on span "Работы" at bounding box center [255, 68] width 60 height 16
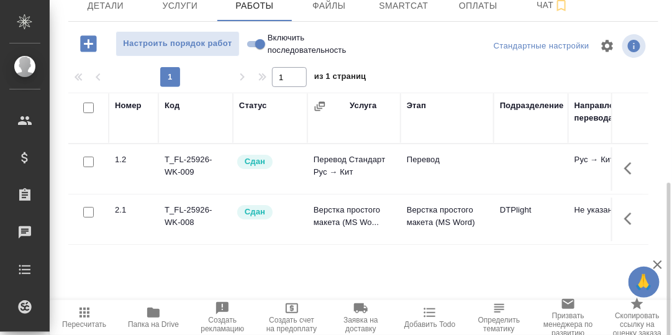
scroll to position [192, 0]
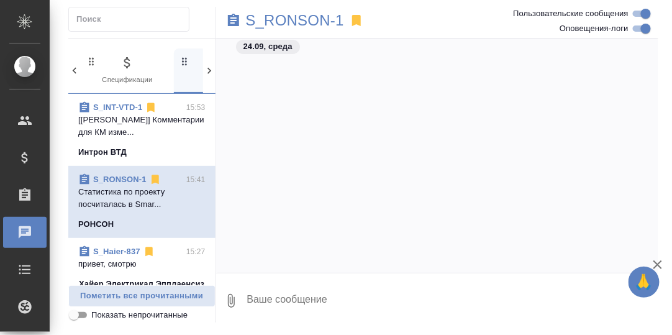
scroll to position [1404, 0]
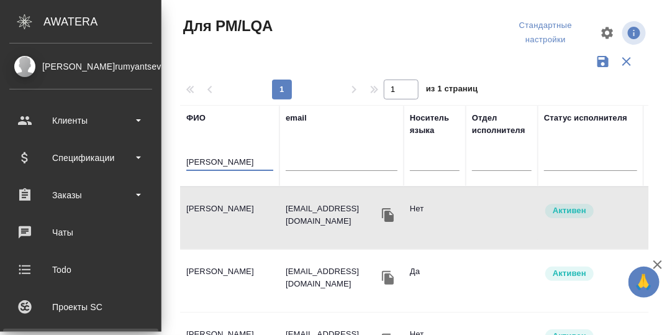
drag, startPoint x: 119, startPoint y: 161, endPoint x: 35, endPoint y: 174, distance: 84.3
click at [37, 174] on div ".cls-1 fill:#fff; AWATERA [PERSON_NAME] d.rumyantseva Клиенты Спецификации Зака…" at bounding box center [336, 167] width 672 height 335
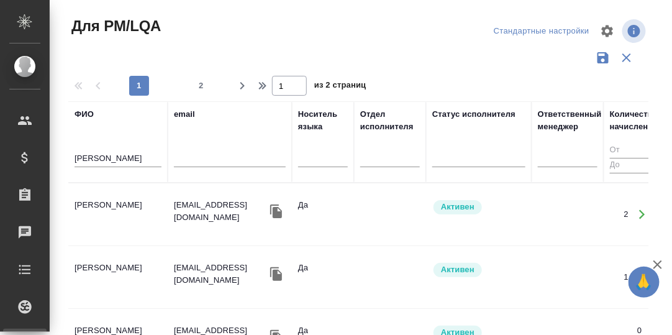
click at [91, 203] on td "[PERSON_NAME]" at bounding box center [117, 214] width 99 height 43
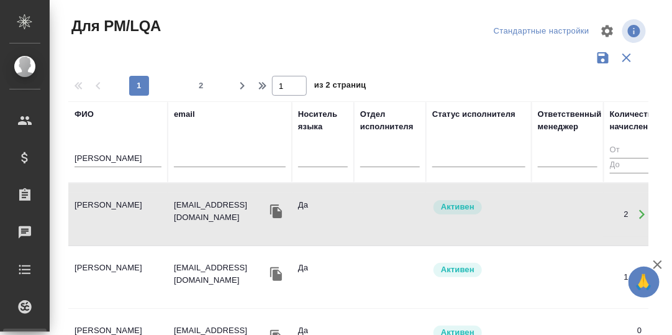
click at [91, 203] on td "[PERSON_NAME]" at bounding box center [117, 214] width 99 height 43
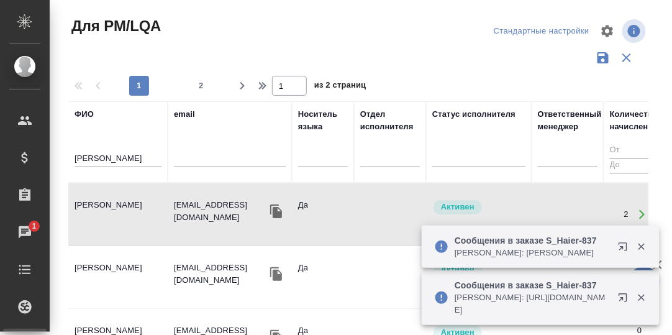
click at [620, 246] on icon "button" at bounding box center [625, 249] width 15 height 15
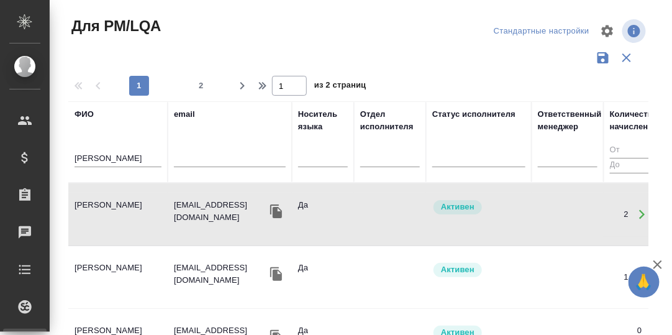
click at [122, 200] on td "[PERSON_NAME]" at bounding box center [117, 214] width 99 height 43
click at [122, 201] on td "[PERSON_NAME]" at bounding box center [117, 214] width 99 height 43
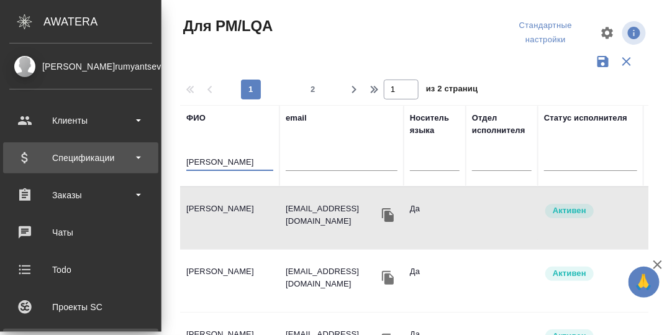
drag, startPoint x: 160, startPoint y: 155, endPoint x: 43, endPoint y: 150, distance: 116.9
click at [41, 151] on div ".cls-1 fill:#fff; AWATERA [PERSON_NAME] d.rumyantseva Клиенты Спецификации Зака…" at bounding box center [336, 167] width 672 height 335
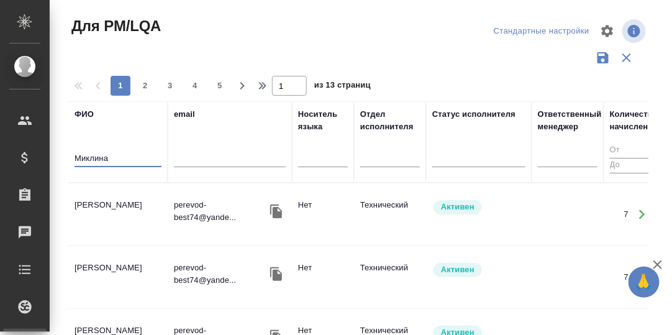
type input "Миклина"
click at [140, 203] on td "[PERSON_NAME]" at bounding box center [117, 214] width 99 height 43
click at [141, 203] on td "[PERSON_NAME]" at bounding box center [117, 214] width 99 height 43
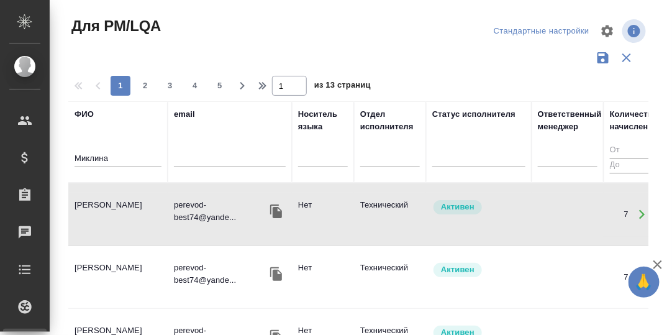
click at [127, 202] on td "[PERSON_NAME]" at bounding box center [117, 214] width 99 height 43
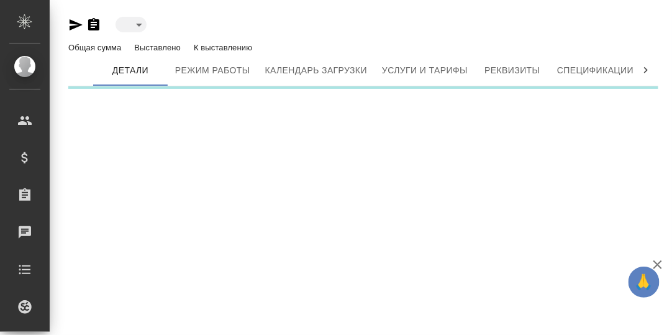
type input "active"
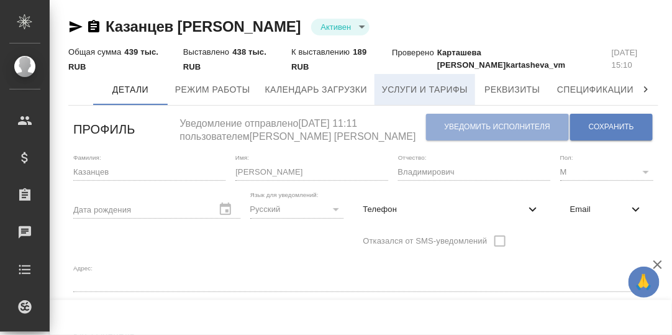
click at [441, 88] on span "Услуги и тарифы" at bounding box center [425, 90] width 86 height 16
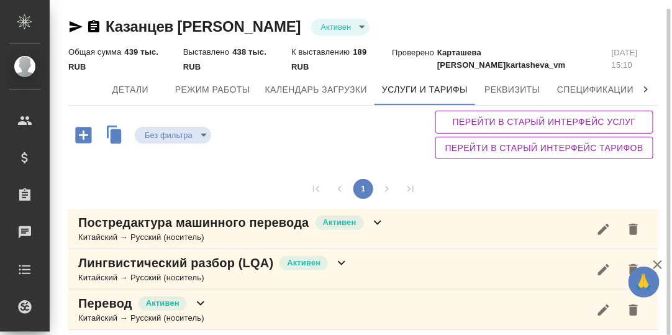
scroll to position [4, 0]
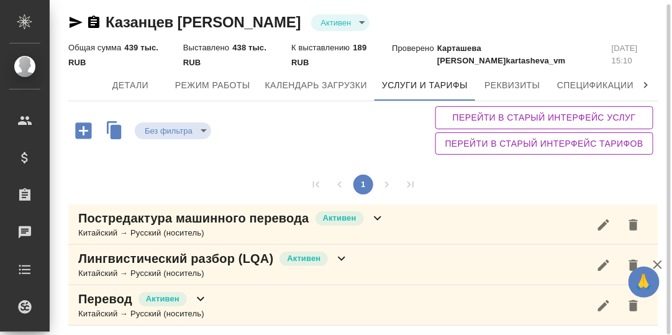
click at [377, 219] on icon at bounding box center [377, 218] width 7 height 4
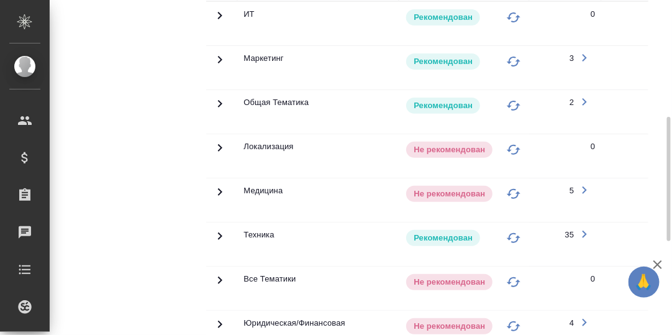
scroll to position [439, 0]
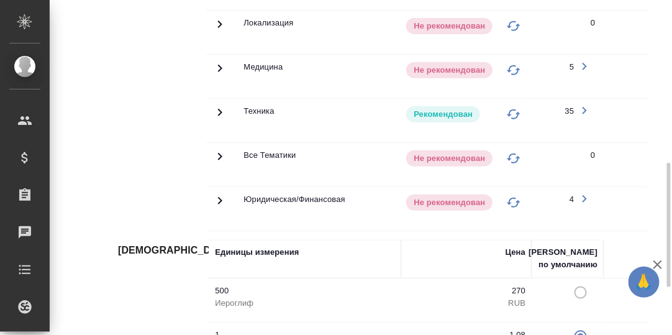
drag, startPoint x: 218, startPoint y: 109, endPoint x: 224, endPoint y: 120, distance: 12.8
click at [218, 109] on icon at bounding box center [219, 112] width 15 height 15
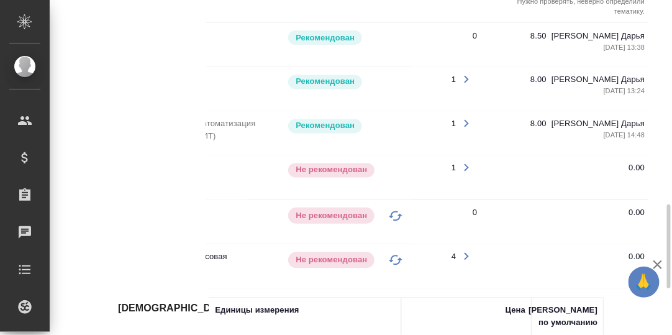
scroll to position [0, 142]
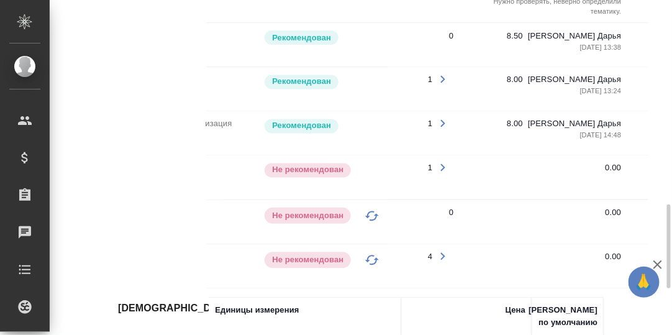
click at [443, 163] on icon "button" at bounding box center [443, 166] width 4 height 7
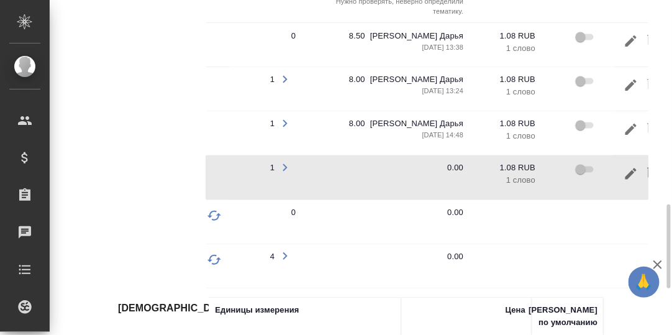
scroll to position [0, 335]
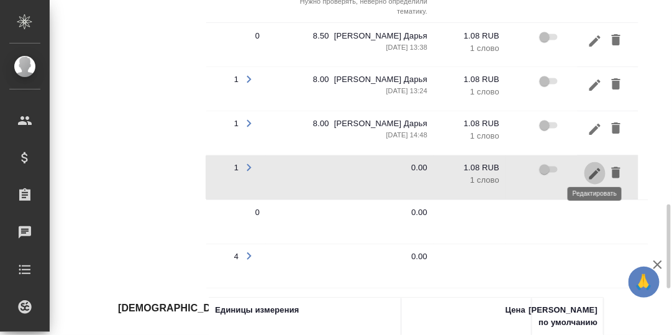
click at [594, 167] on icon "button" at bounding box center [594, 172] width 11 height 11
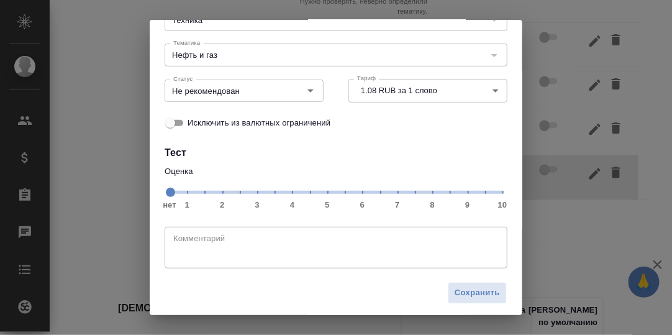
scroll to position [111, 0]
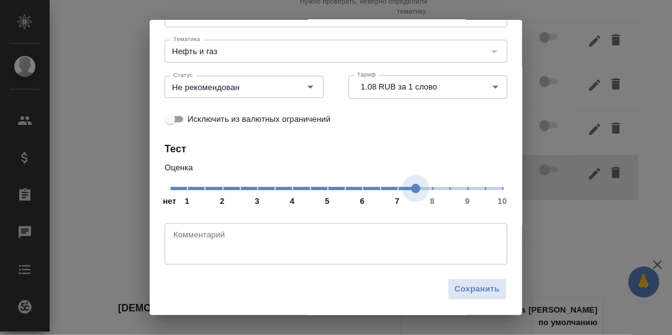
click at [410, 188] on span "нет 1 2 3 4 5 6 7 8 9 10" at bounding box center [336, 187] width 333 height 17
drag, startPoint x: 309, startPoint y: 88, endPoint x: 299, endPoint y: 94, distance: 11.7
click at [309, 88] on icon "Open" at bounding box center [310, 87] width 15 height 15
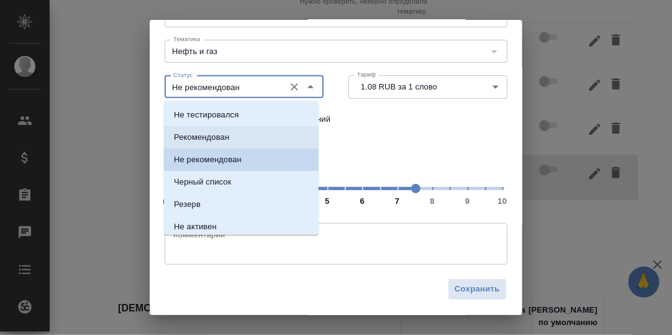
drag, startPoint x: 243, startPoint y: 141, endPoint x: 251, endPoint y: 145, distance: 9.2
click at [243, 141] on li "Рекомендован" at bounding box center [241, 137] width 155 height 22
type input "Рекомендован"
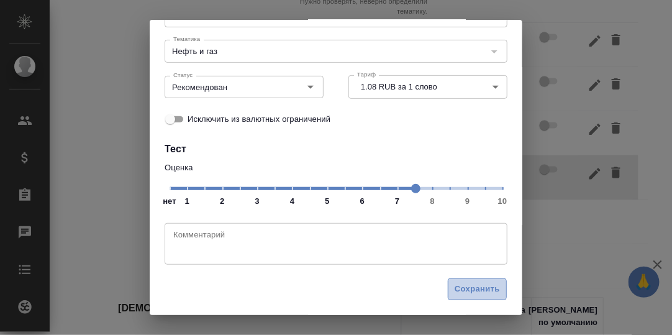
click at [462, 291] on span "Сохранить" at bounding box center [477, 289] width 45 height 14
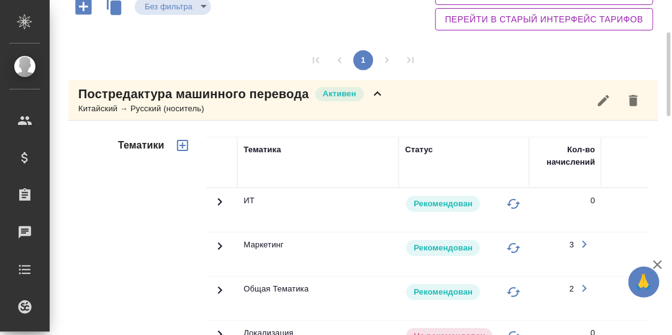
scroll to position [191, 0]
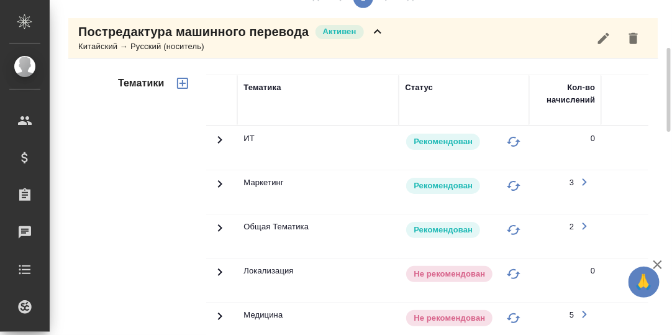
click at [376, 30] on icon at bounding box center [377, 31] width 7 height 4
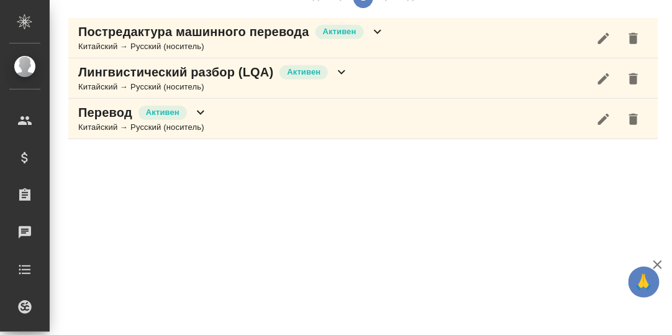
scroll to position [189, 0]
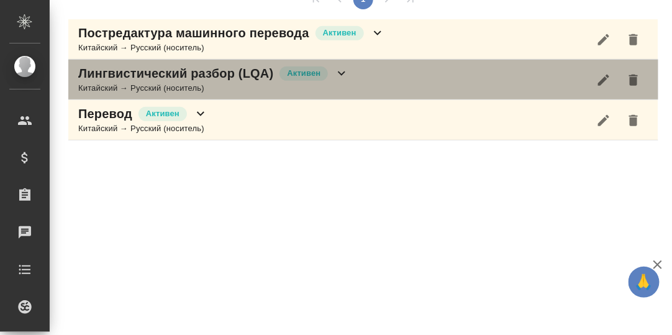
click at [342, 73] on icon at bounding box center [341, 73] width 7 height 4
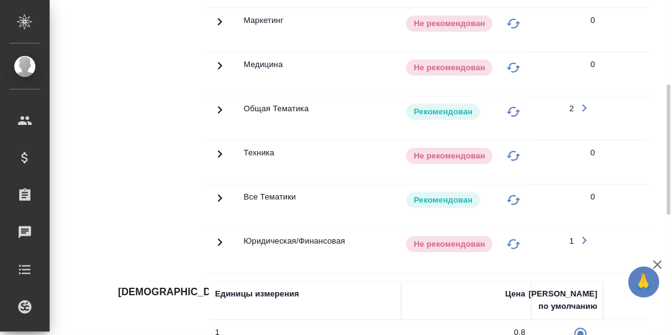
scroll to position [252, 0]
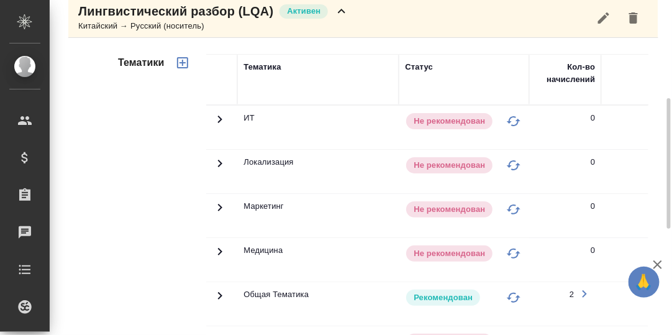
click at [343, 10] on icon at bounding box center [341, 11] width 15 height 15
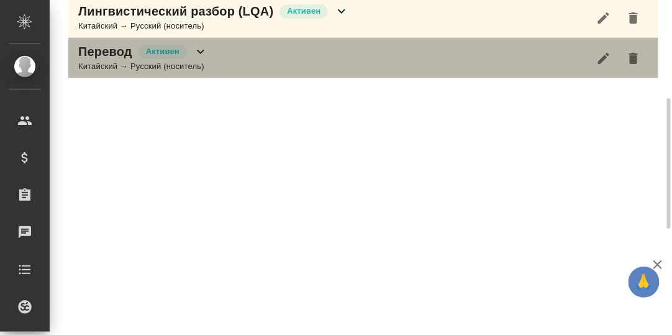
drag, startPoint x: 199, startPoint y: 52, endPoint x: 211, endPoint y: 58, distance: 13.3
click at [200, 52] on icon at bounding box center [200, 51] width 15 height 15
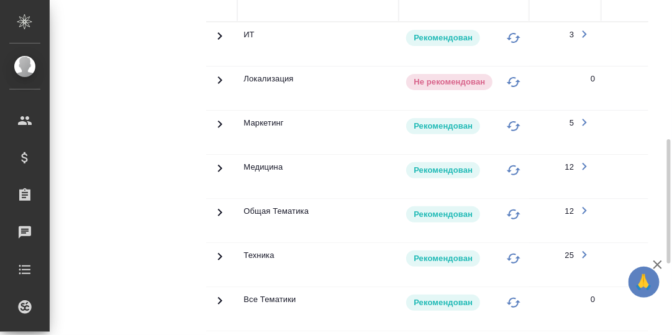
scroll to position [437, 0]
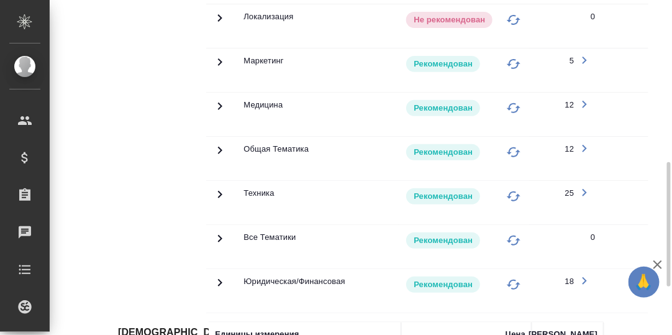
click at [218, 193] on icon at bounding box center [220, 194] width 4 height 7
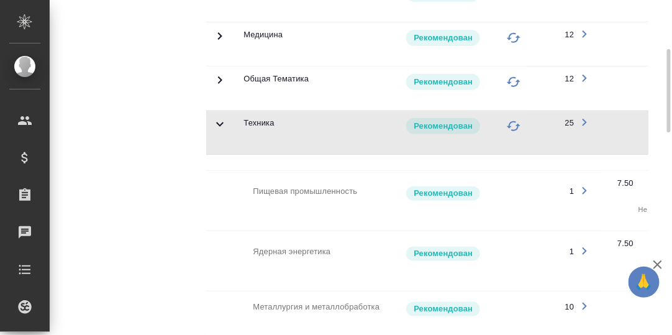
scroll to position [445, 0]
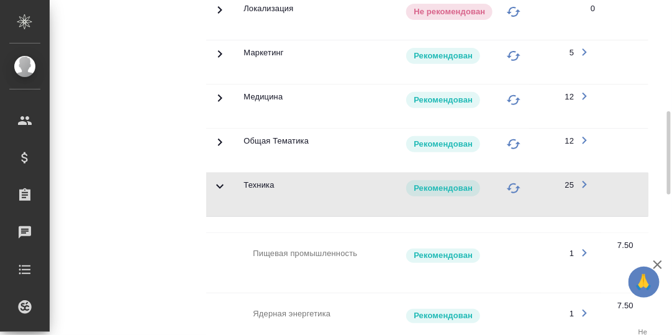
click at [221, 184] on icon at bounding box center [219, 186] width 7 height 4
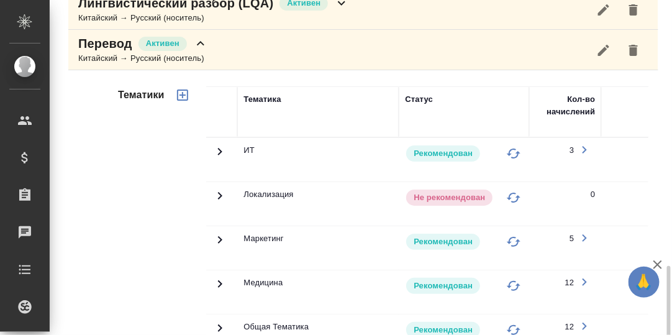
scroll to position [198, 0]
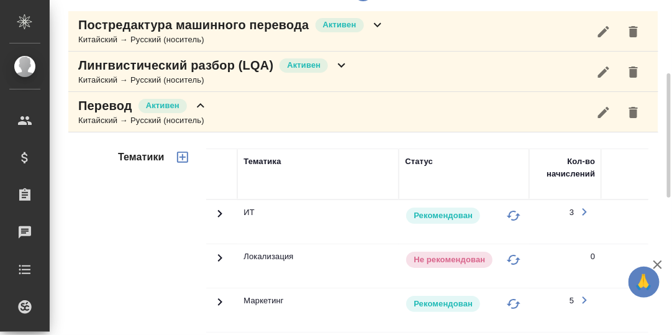
click at [202, 101] on icon at bounding box center [200, 105] width 15 height 15
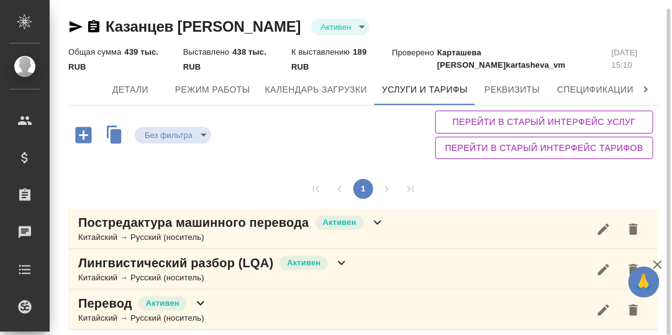
scroll to position [4, 0]
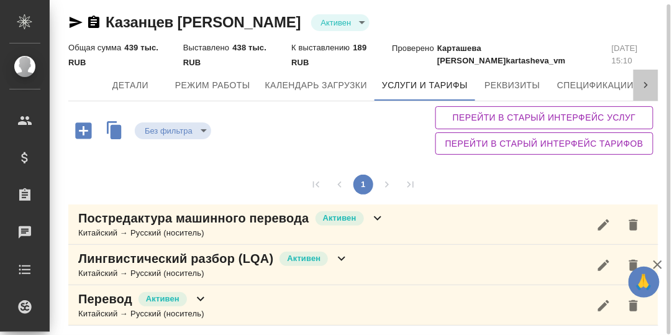
click at [645, 84] on icon at bounding box center [646, 85] width 12 height 12
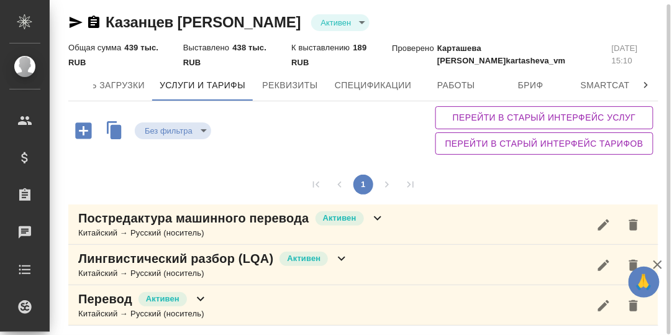
scroll to position [0, 380]
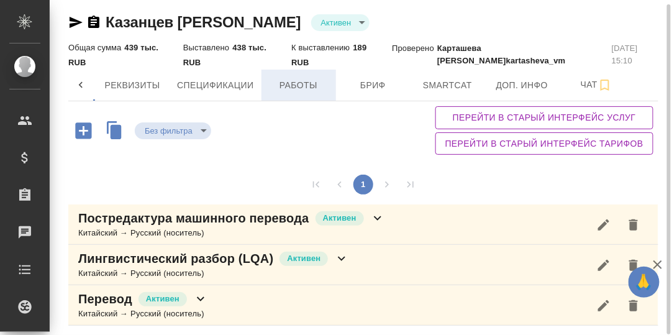
click at [303, 86] on span "Работы" at bounding box center [299, 86] width 60 height 16
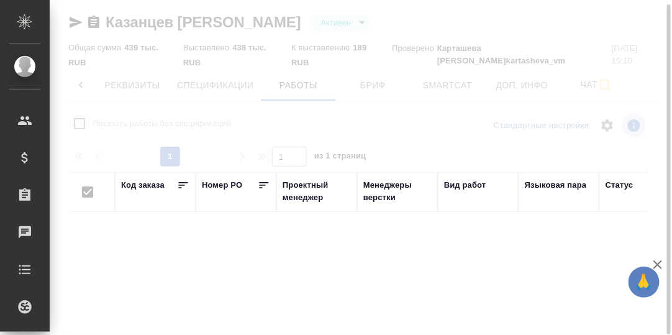
checkbox input "false"
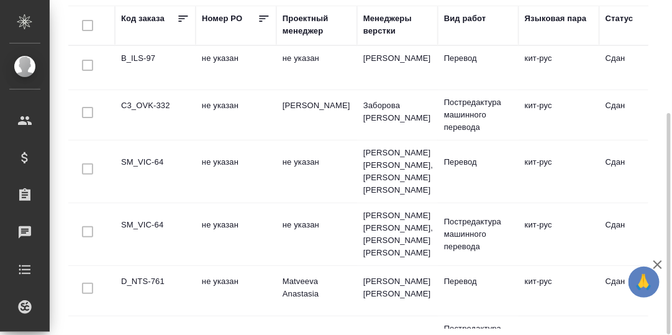
click at [142, 57] on td "B_ILS-97" at bounding box center [155, 67] width 81 height 43
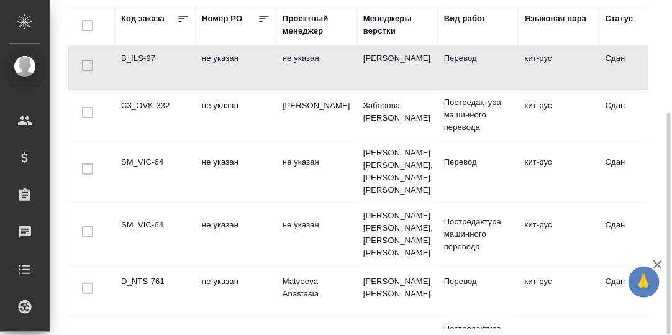
click at [142, 58] on td "B_ILS-97" at bounding box center [155, 67] width 81 height 43
click at [139, 57] on td "B_ILS-97" at bounding box center [155, 67] width 81 height 43
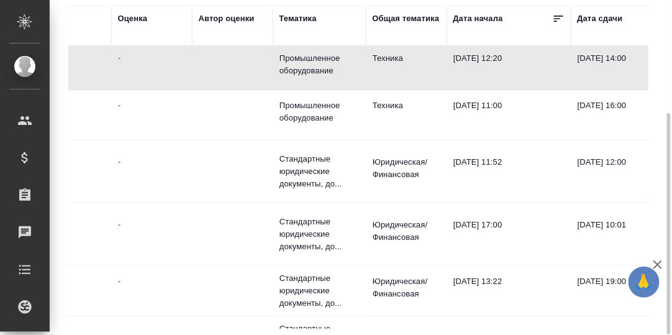
scroll to position [0, 565]
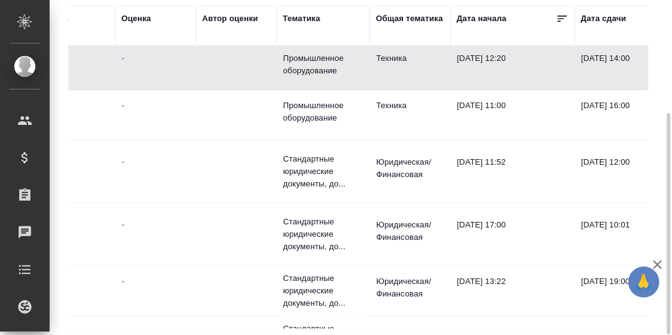
click at [396, 18] on div "Общая тематика" at bounding box center [409, 18] width 67 height 12
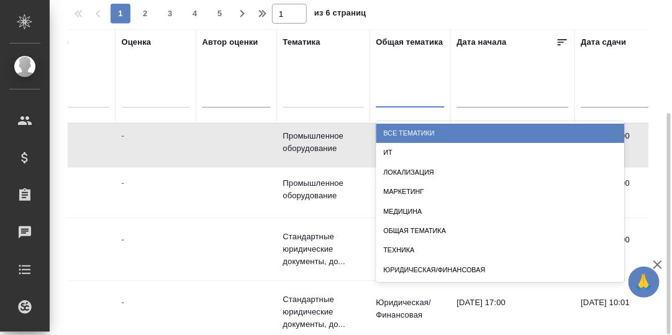
click at [392, 96] on div at bounding box center [410, 95] width 68 height 18
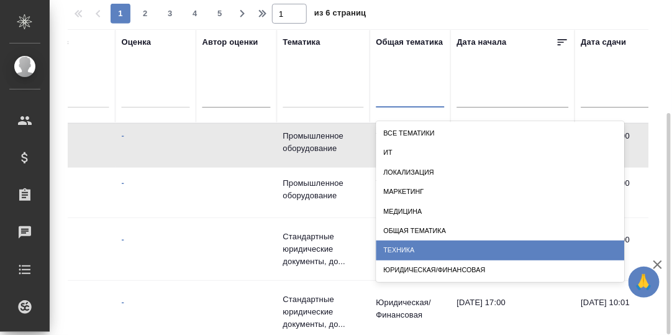
click at [410, 250] on div "Техника" at bounding box center [500, 249] width 248 height 19
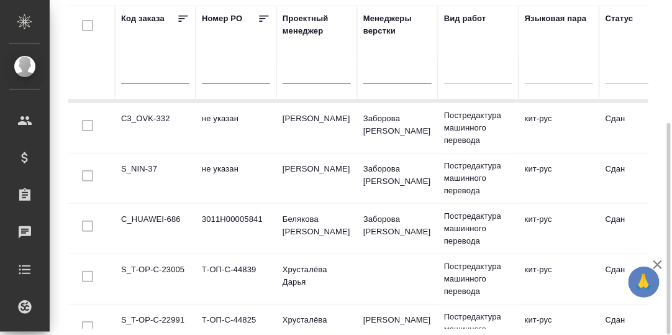
scroll to position [0, 0]
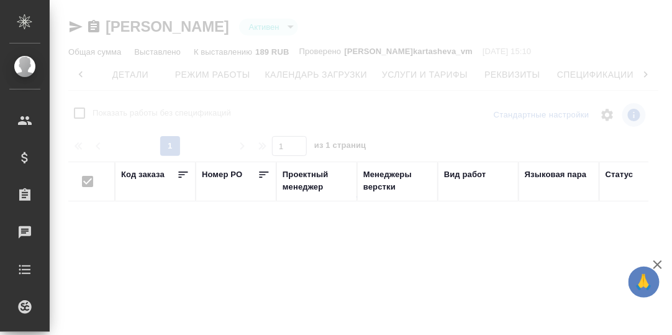
scroll to position [0, 81]
checkbox input "false"
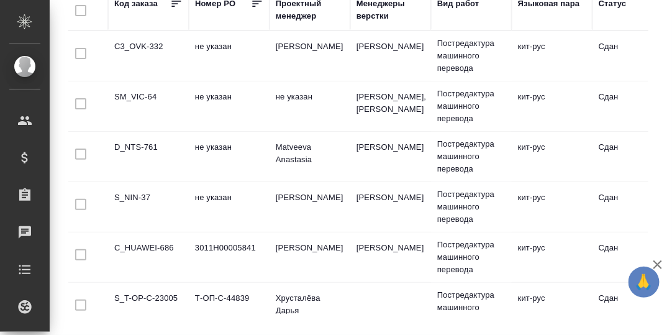
scroll to position [0, 0]
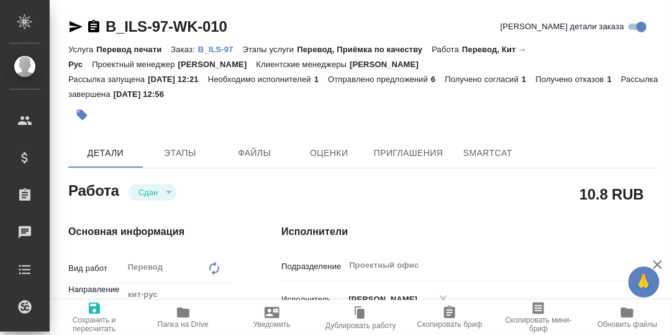
type textarea "x"
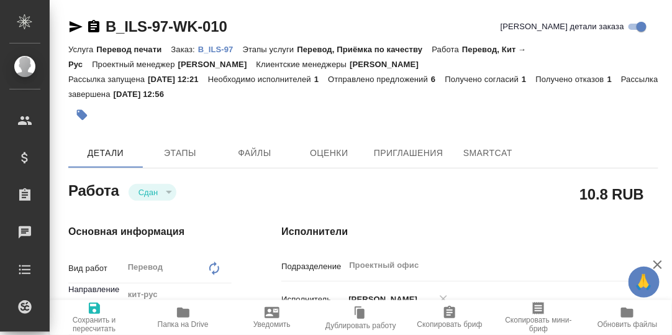
type textarea "x"
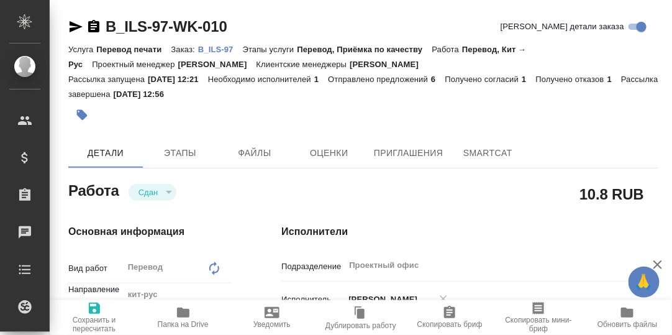
type textarea "x"
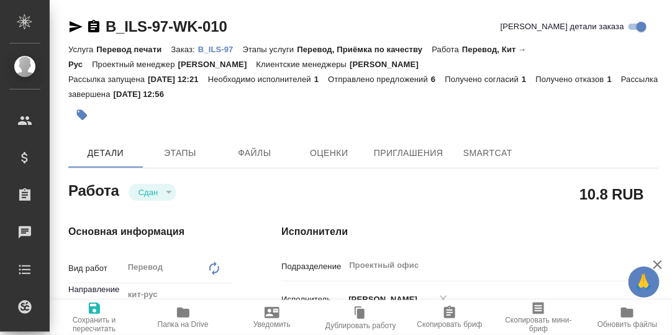
type textarea "x"
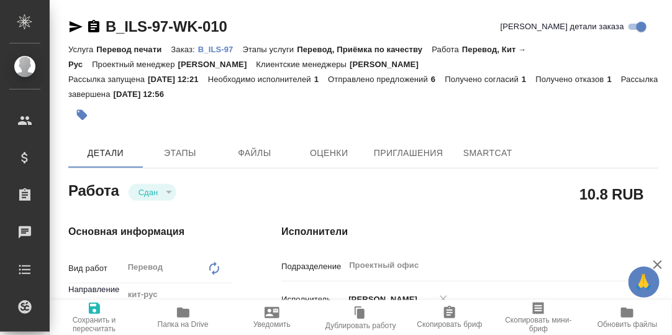
type textarea "x"
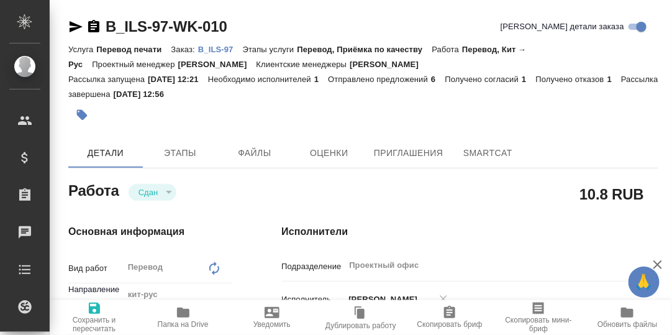
type textarea "x"
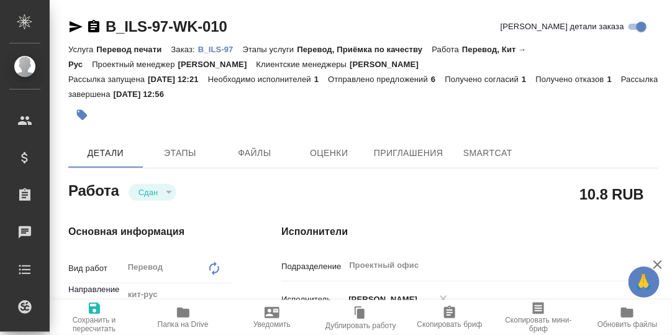
type textarea "x"
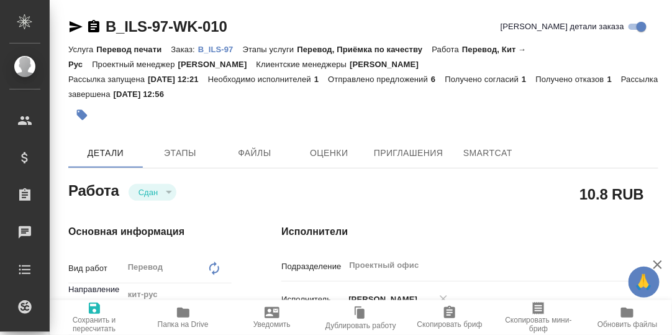
click at [219, 49] on p "B_ILS-97" at bounding box center [220, 49] width 45 height 9
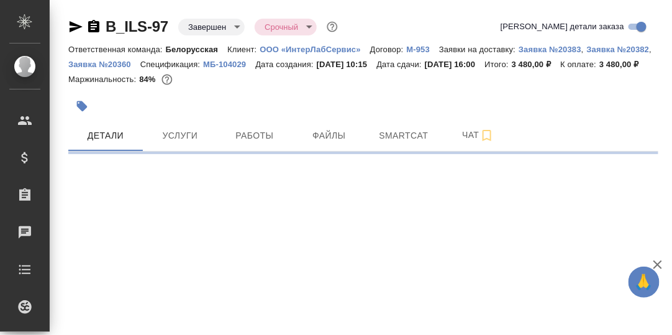
select select "RU"
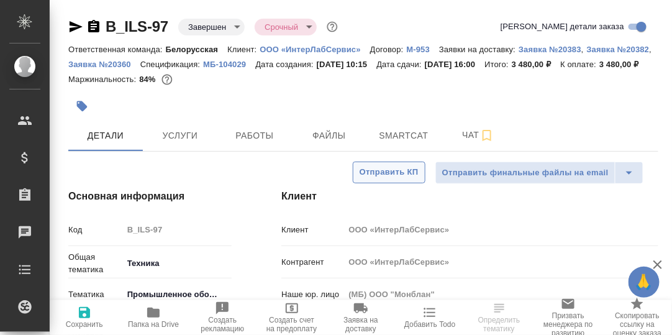
type textarea "x"
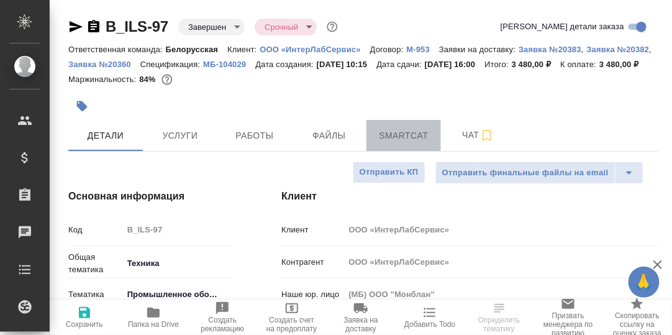
click at [398, 143] on span "Smartcat" at bounding box center [404, 136] width 60 height 16
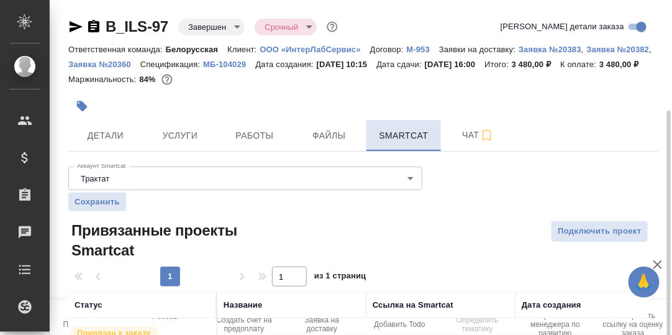
scroll to position [83, 0]
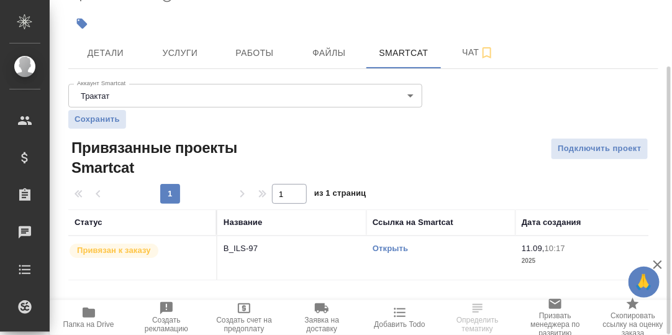
click at [390, 253] on link "Открыть" at bounding box center [390, 247] width 35 height 9
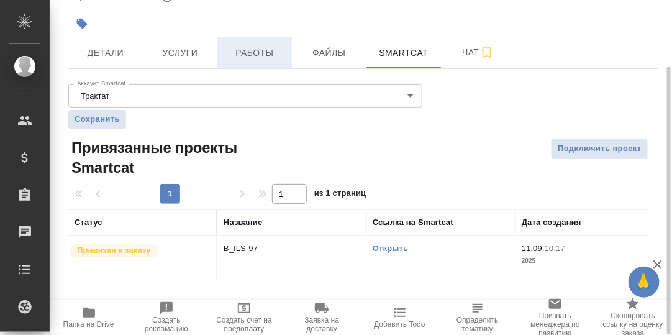
click at [263, 61] on span "Работы" at bounding box center [255, 53] width 60 height 16
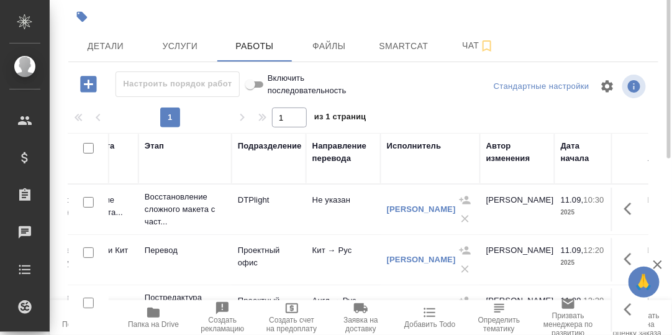
scroll to position [27, 0]
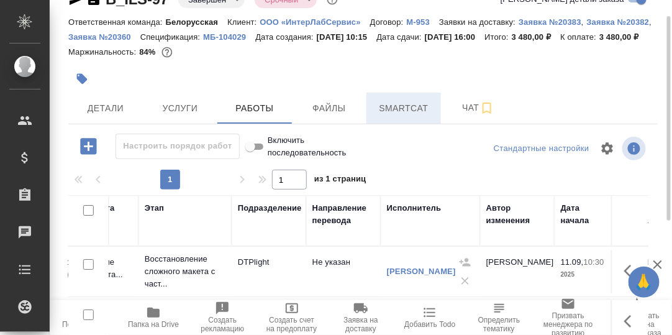
click at [411, 116] on span "Smartcat" at bounding box center [404, 109] width 60 height 16
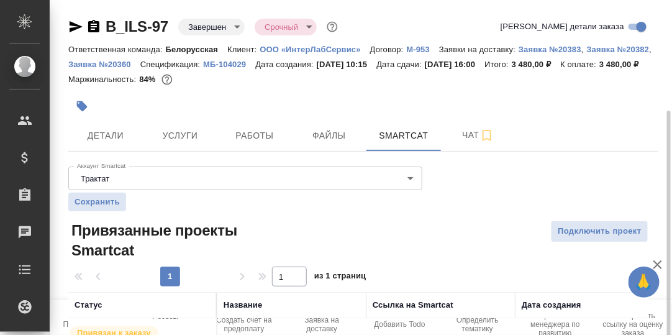
scroll to position [83, 0]
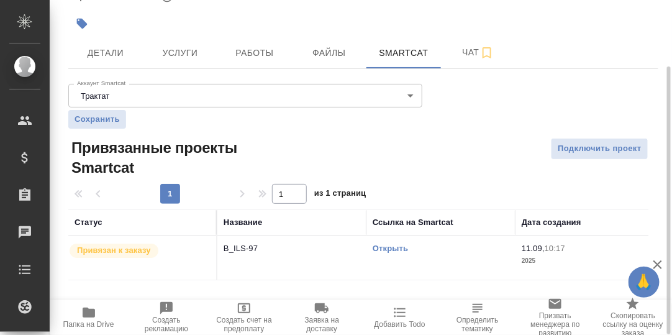
click at [390, 253] on link "Открыть" at bounding box center [390, 247] width 35 height 9
click at [247, 68] on button "Работы" at bounding box center [254, 52] width 75 height 31
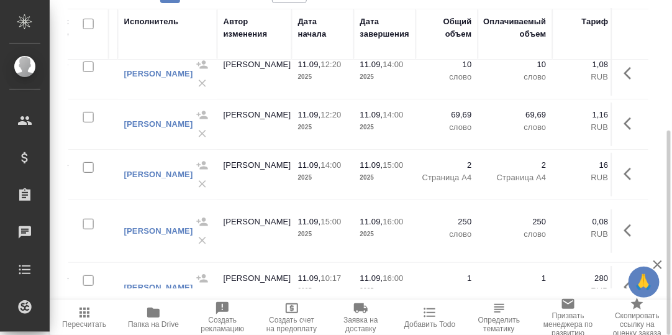
scroll to position [61, 478]
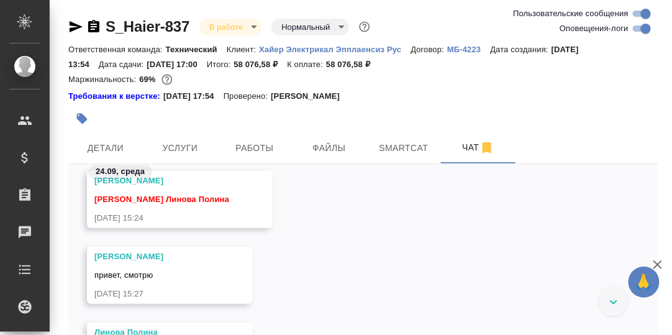
scroll to position [48157, 0]
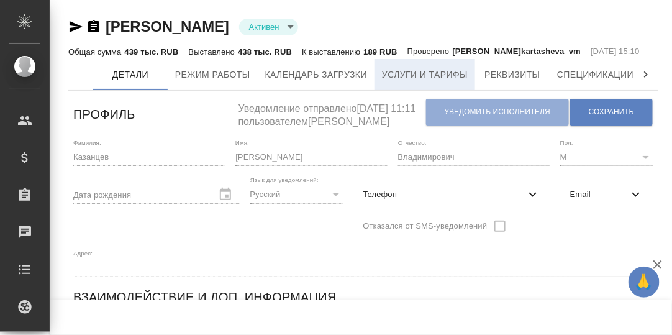
click at [432, 83] on span "Услуги и тарифы" at bounding box center [425, 75] width 86 height 16
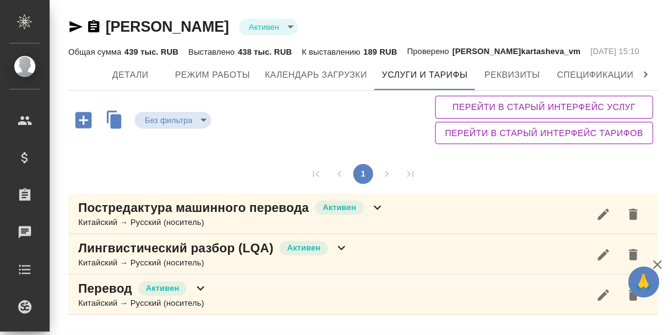
scroll to position [4, 0]
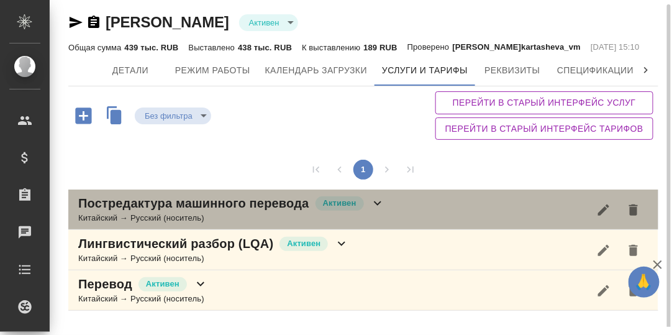
click at [375, 206] on icon at bounding box center [377, 203] width 7 height 4
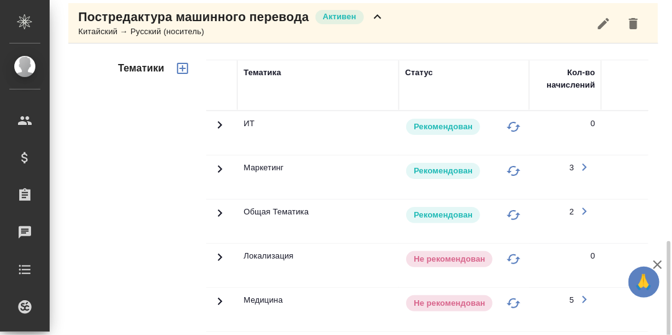
scroll to position [377, 0]
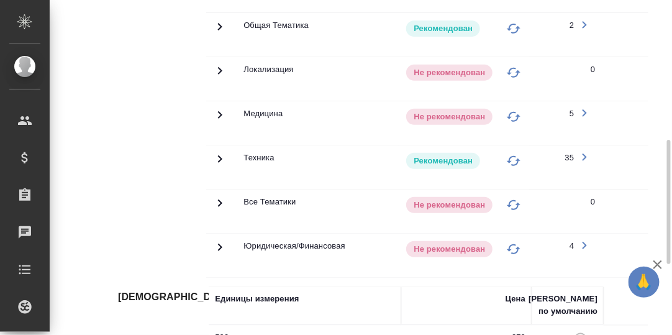
click at [220, 166] on icon at bounding box center [219, 159] width 15 height 15
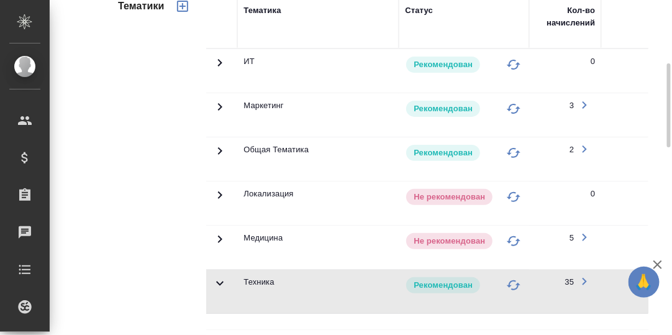
scroll to position [191, 0]
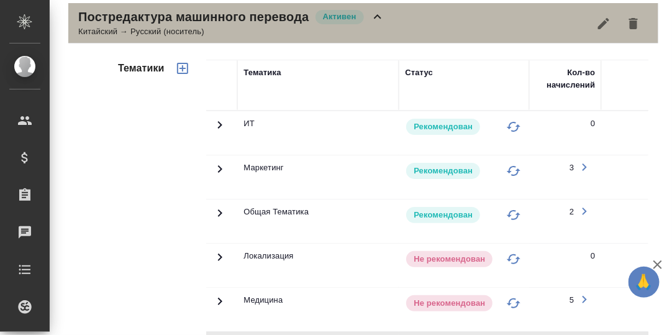
click at [375, 19] on icon at bounding box center [377, 16] width 7 height 4
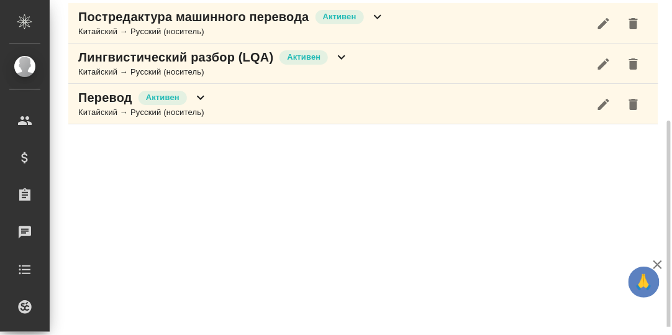
scroll to position [189, 0]
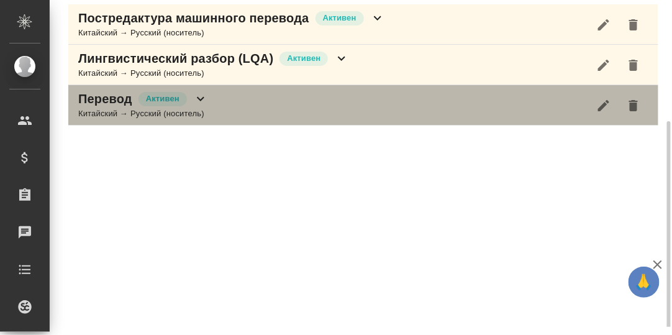
click at [199, 106] on icon at bounding box center [200, 98] width 15 height 15
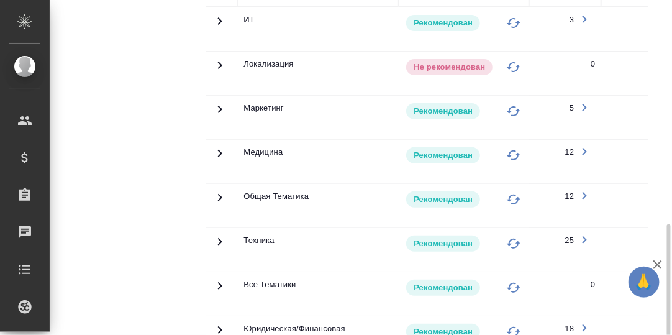
scroll to position [499, 0]
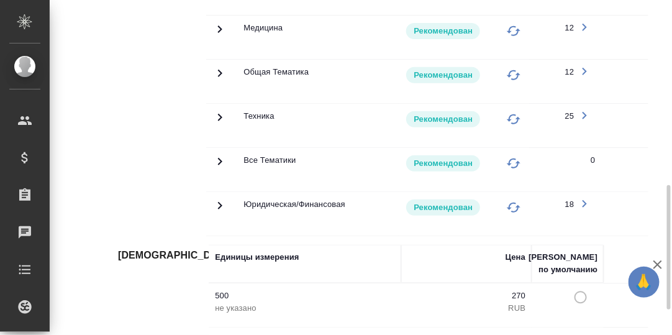
click at [220, 121] on icon at bounding box center [220, 117] width 4 height 7
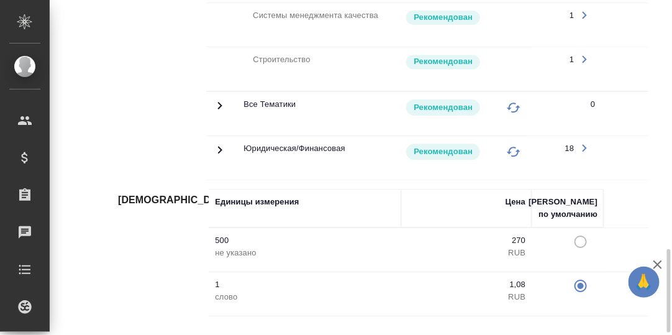
scroll to position [1004, 0]
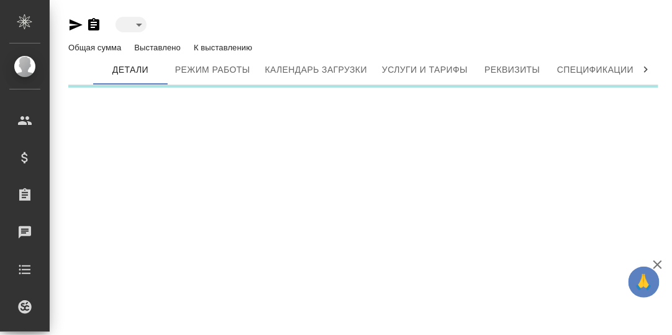
type input "active"
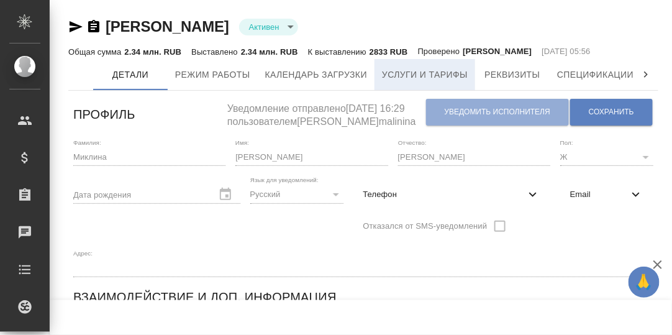
click at [442, 71] on span "Услуги и тарифы" at bounding box center [425, 75] width 86 height 16
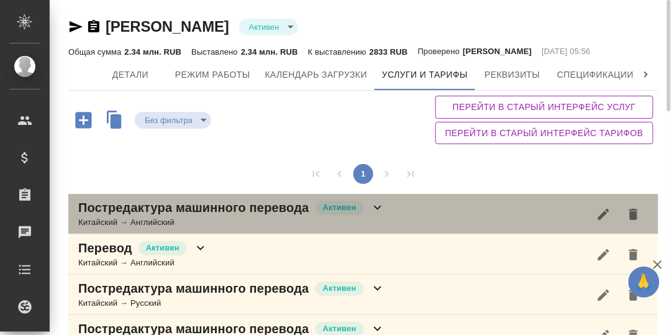
click at [378, 205] on icon at bounding box center [377, 207] width 15 height 15
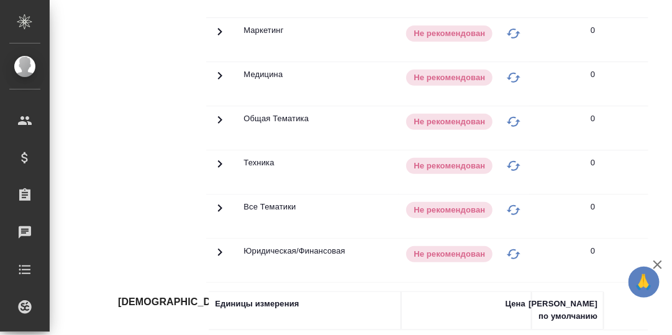
scroll to position [124, 0]
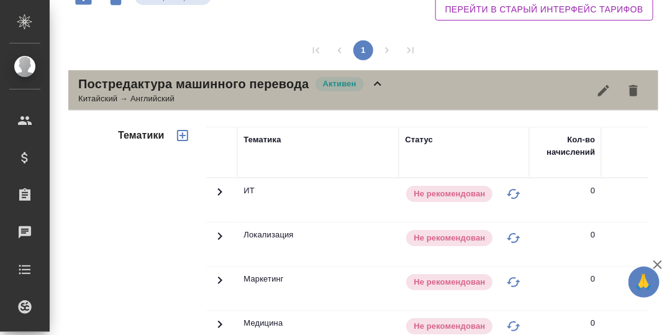
click at [375, 83] on icon at bounding box center [377, 83] width 15 height 15
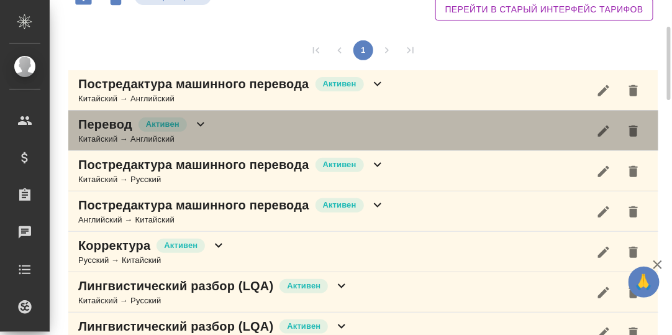
click at [203, 125] on icon at bounding box center [200, 124] width 15 height 15
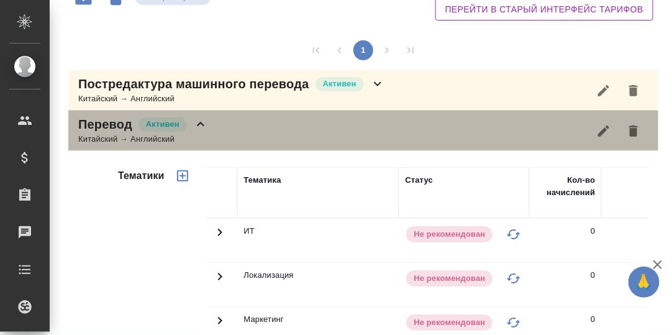
click at [198, 120] on icon at bounding box center [200, 124] width 15 height 15
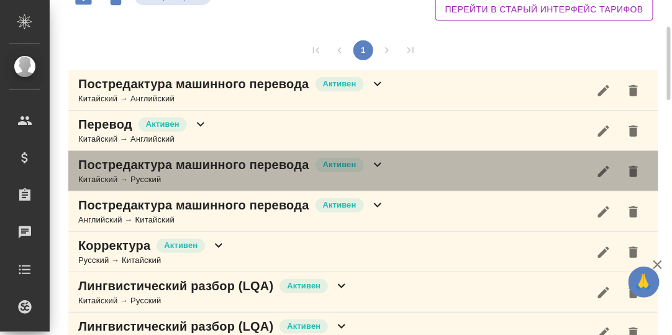
click at [381, 162] on icon at bounding box center [377, 164] width 15 height 15
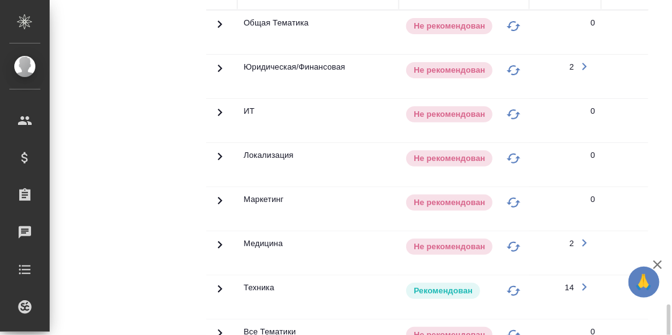
scroll to position [558, 0]
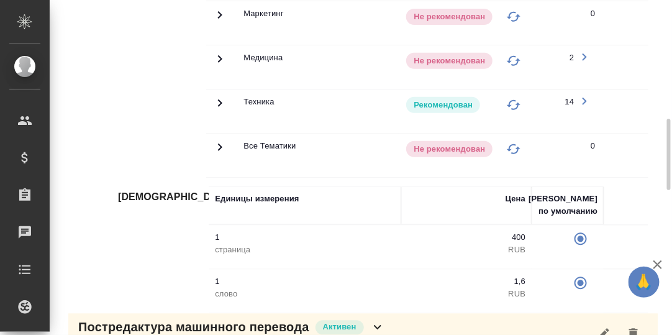
drag, startPoint x: 217, startPoint y: 98, endPoint x: 231, endPoint y: 103, distance: 15.1
click at [217, 99] on icon at bounding box center [219, 103] width 15 height 15
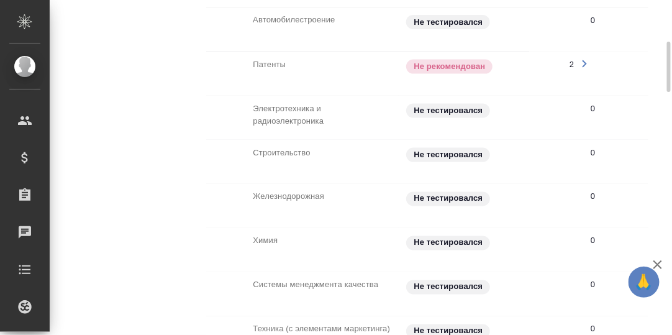
scroll to position [682, 0]
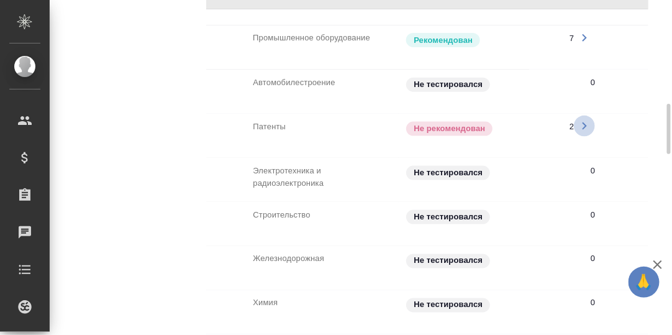
click at [582, 120] on icon "button" at bounding box center [584, 125] width 15 height 15
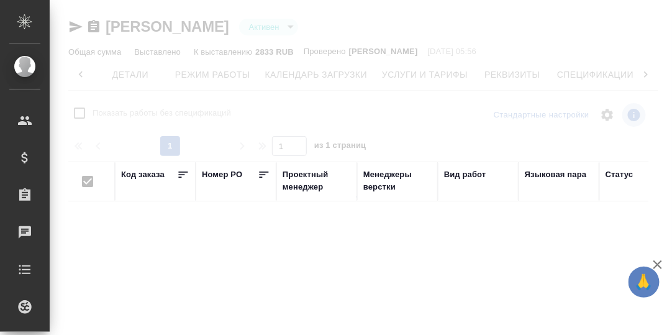
scroll to position [0, 81]
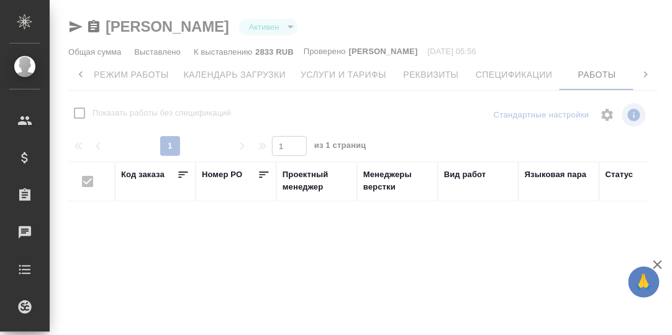
checkbox input "false"
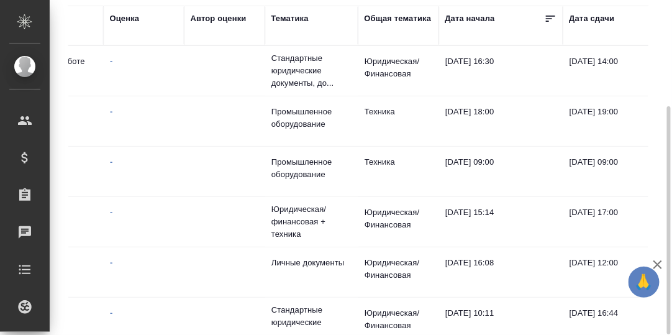
scroll to position [0, 0]
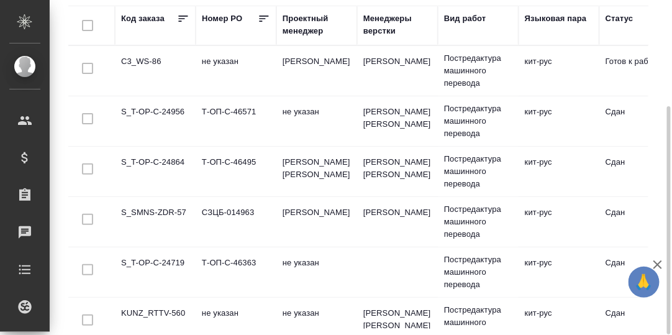
click at [163, 161] on td "S_T-OP-C-24864" at bounding box center [155, 171] width 81 height 43
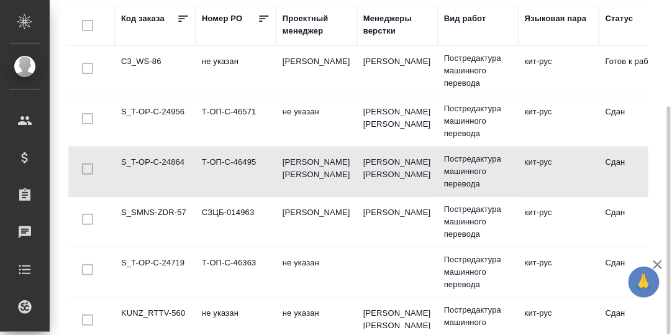
click at [164, 162] on td "S_T-OP-C-24864" at bounding box center [155, 171] width 81 height 43
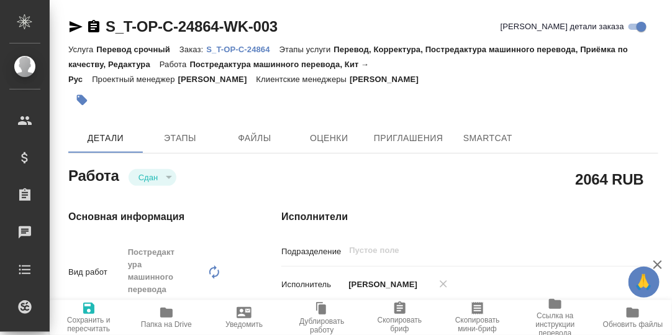
type textarea "x"
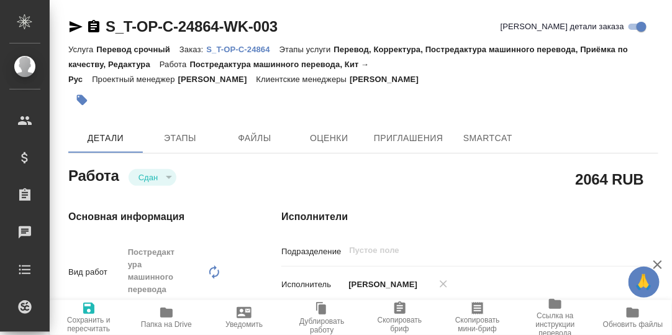
type textarea "x"
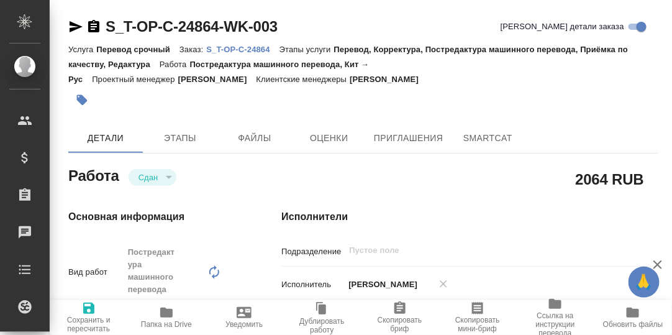
type textarea "x"
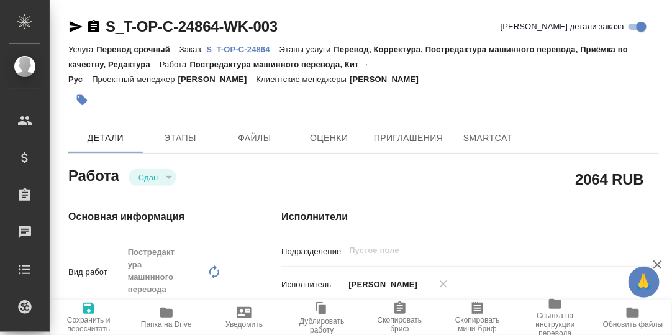
type textarea "x"
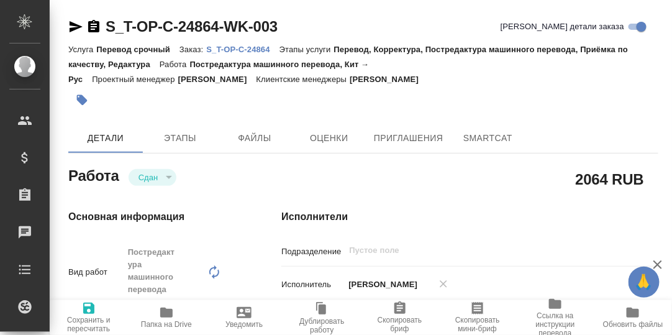
type textarea "x"
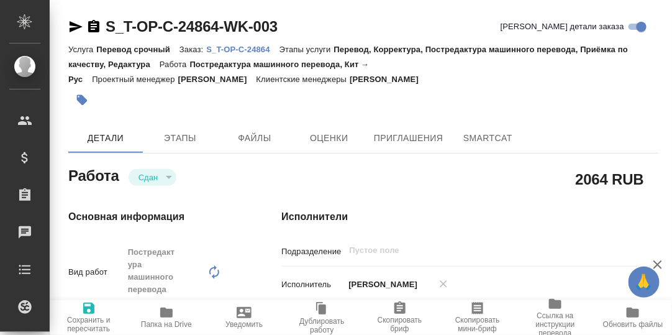
type textarea "x"
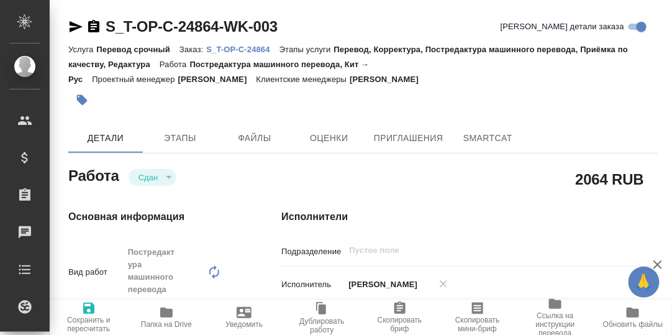
type textarea "x"
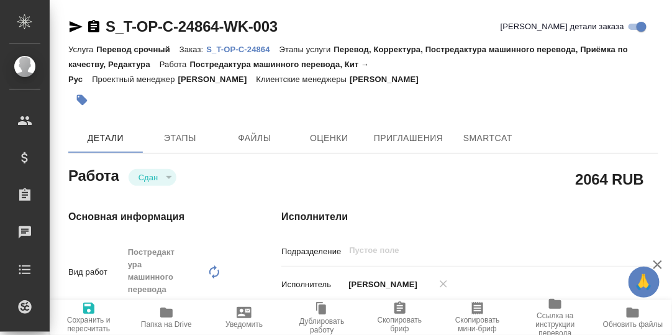
type textarea "x"
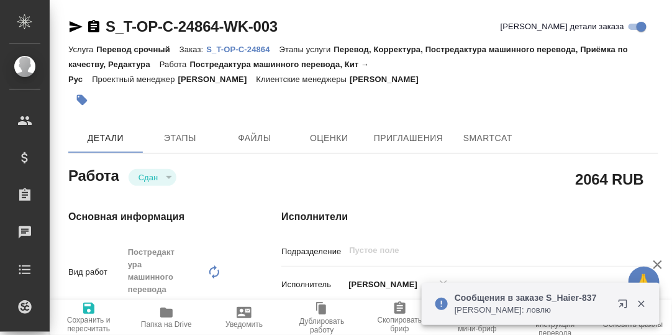
click at [254, 50] on p "S_T-OP-C-24864" at bounding box center [242, 49] width 73 height 9
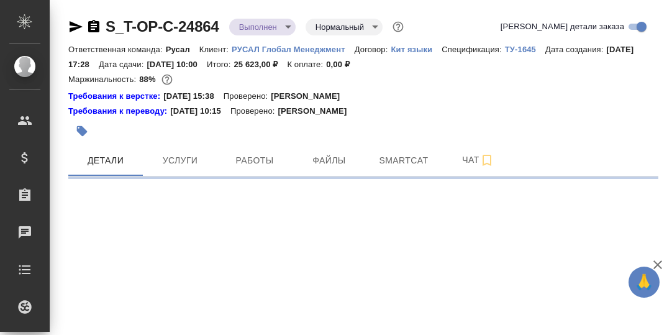
select select "RU"
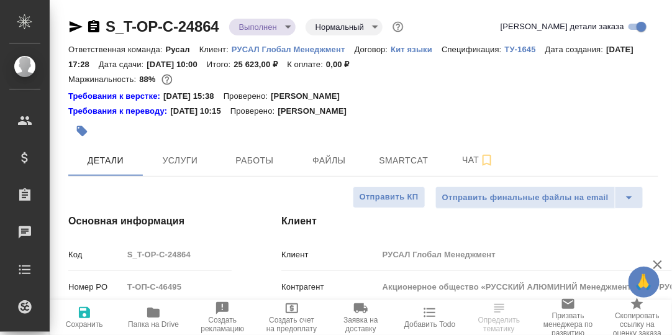
type textarea "x"
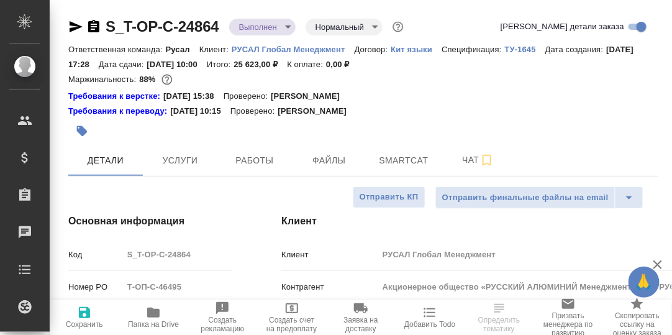
type textarea "x"
drag, startPoint x: 399, startPoint y: 162, endPoint x: 416, endPoint y: 168, distance: 18.5
click at [399, 163] on span "Smartcat" at bounding box center [404, 161] width 60 height 16
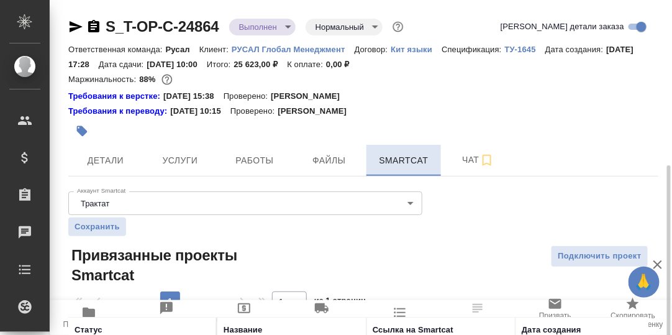
scroll to position [93, 0]
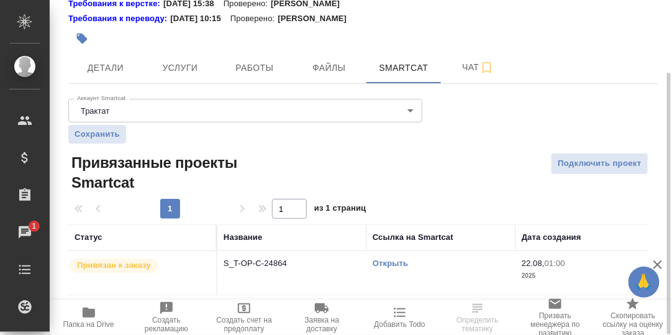
click at [389, 260] on link "Открыть" at bounding box center [390, 262] width 35 height 9
